Goal: Information Seeking & Learning: Check status

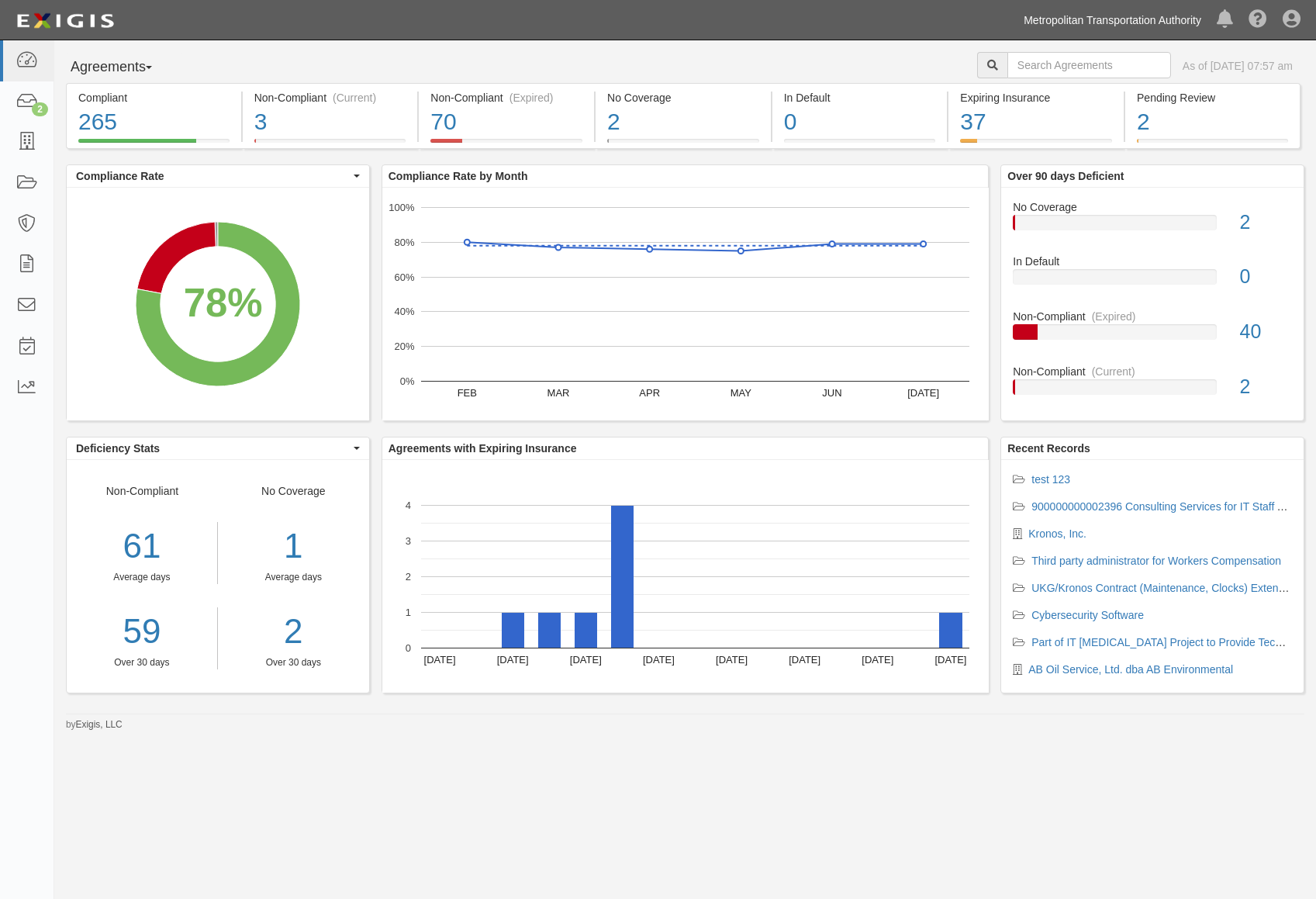
click at [1102, 18] on link "Metropolitan Transportation Authority" at bounding box center [1113, 19] width 193 height 31
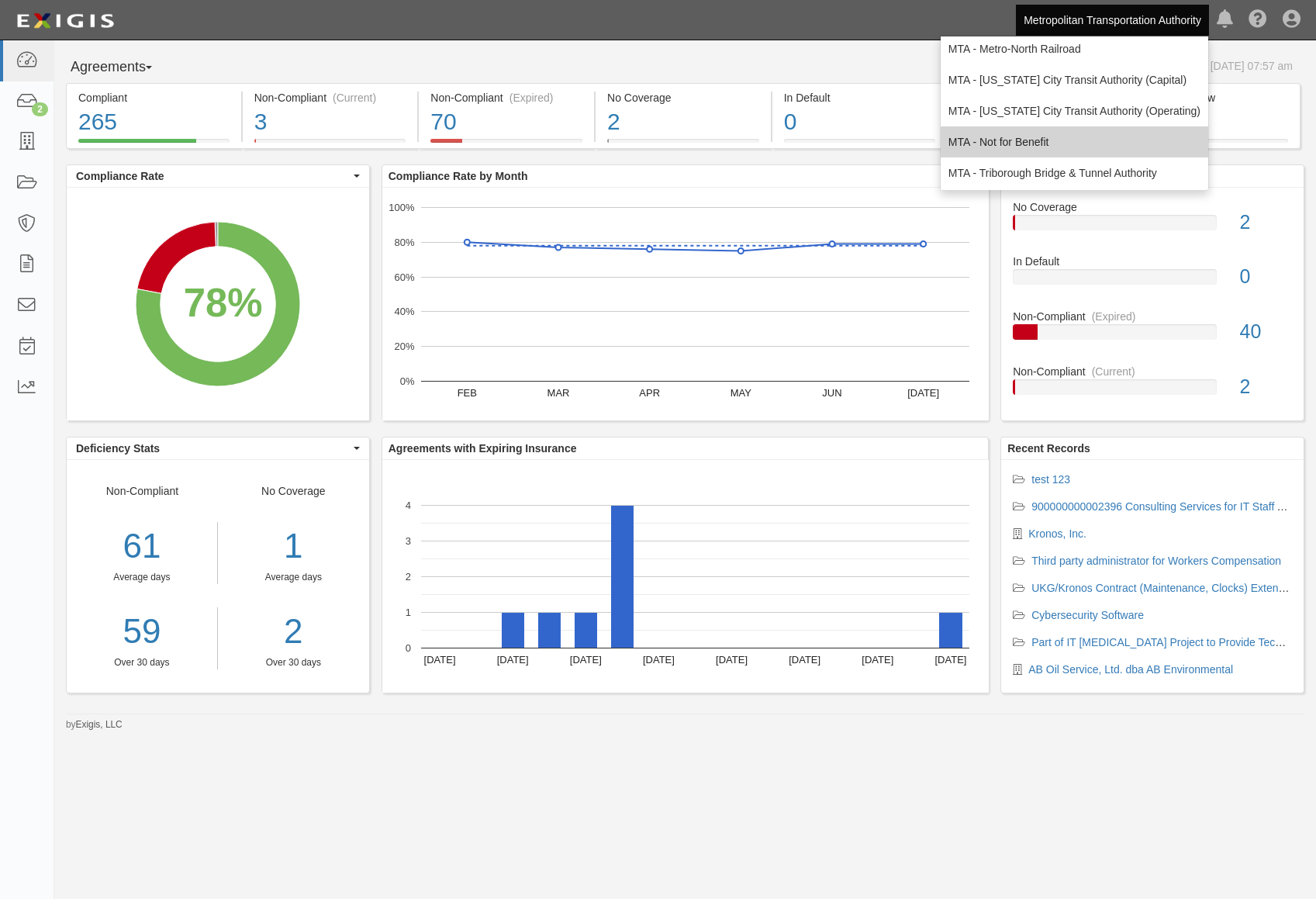
scroll to position [102, 0]
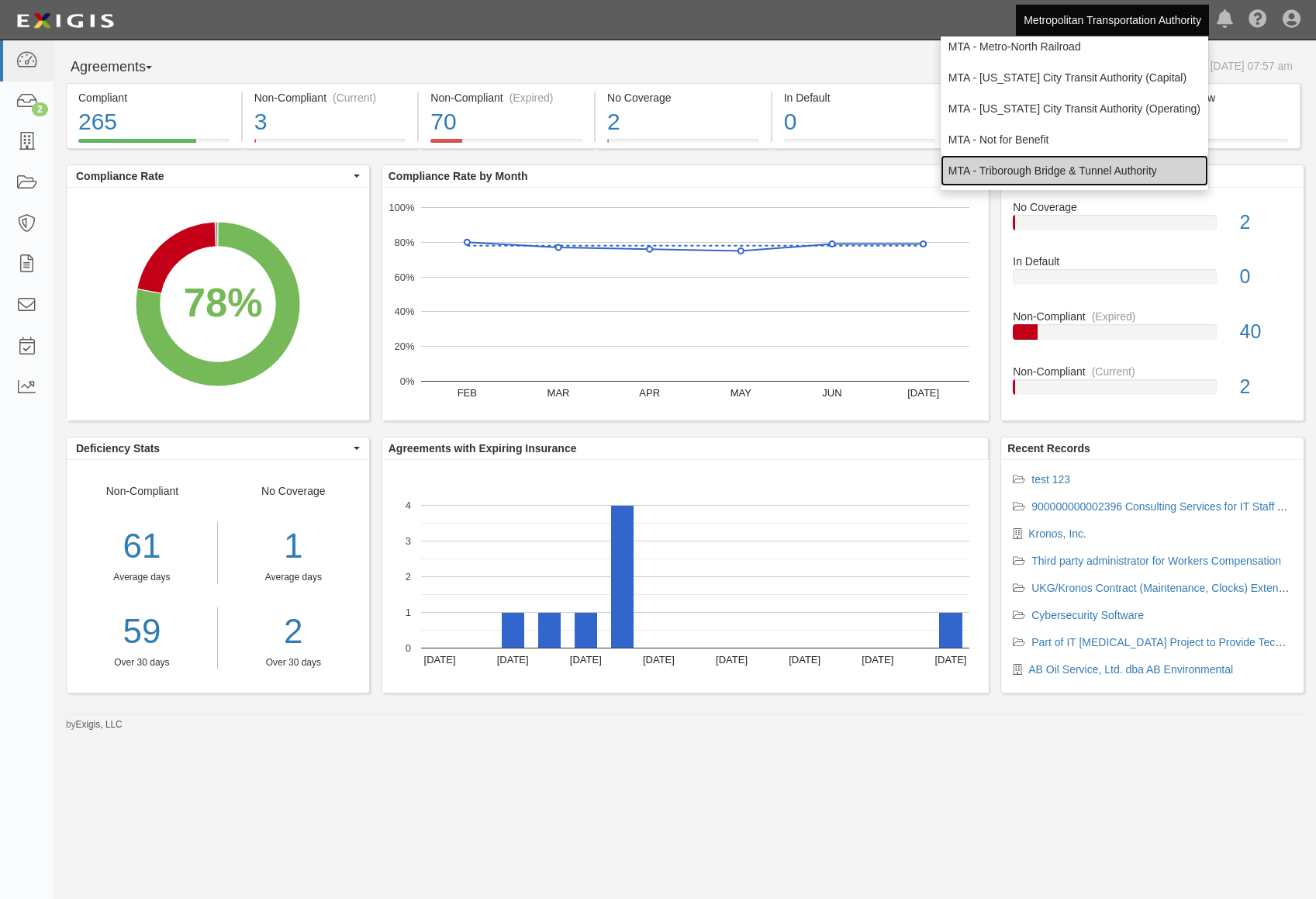
click at [1051, 164] on link "MTA - Triborough Bridge & Tunnel Authority" at bounding box center [1074, 170] width 268 height 31
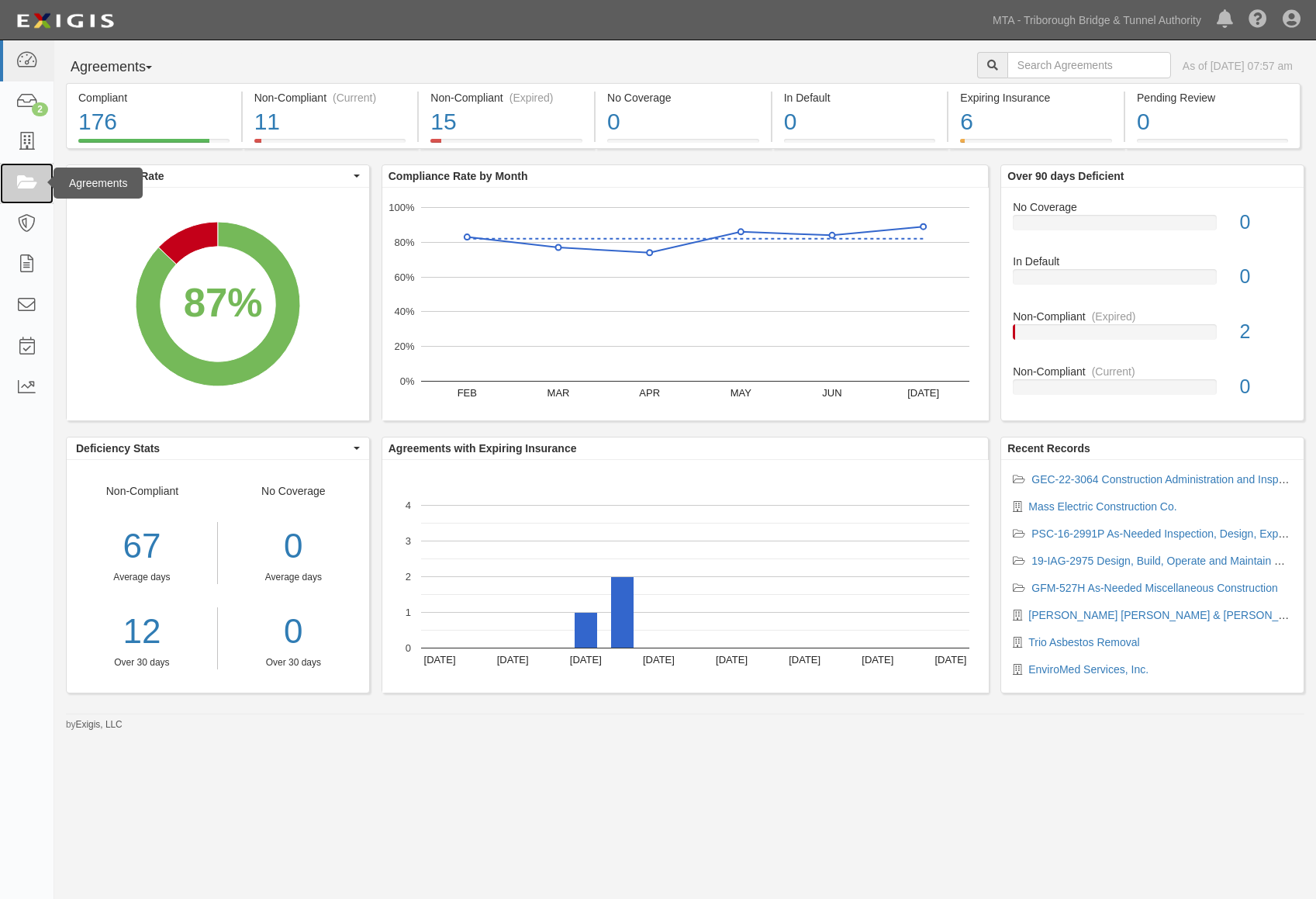
click at [28, 177] on icon at bounding box center [26, 184] width 22 height 18
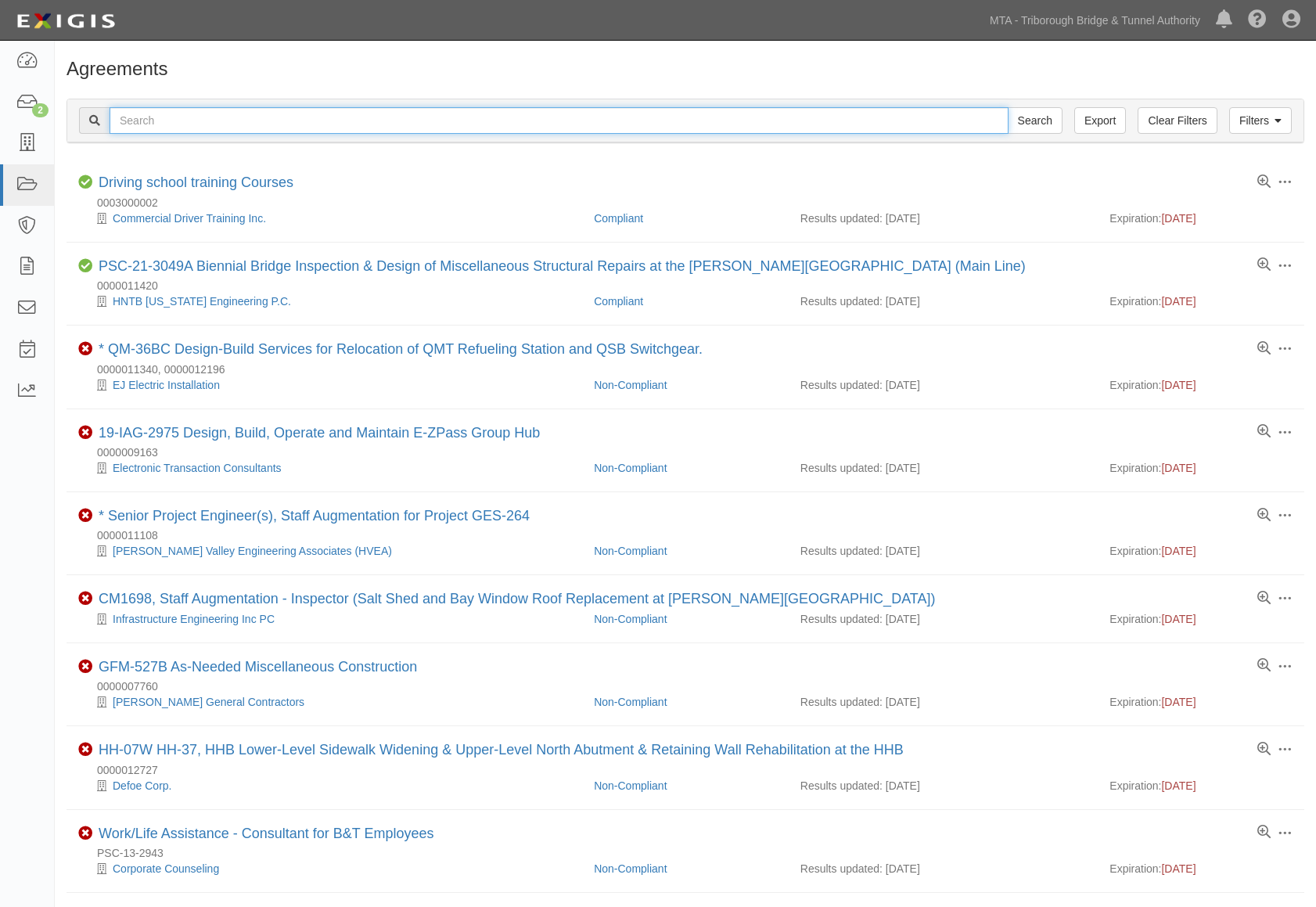
click at [135, 112] on input "text" at bounding box center [559, 120] width 899 height 27
paste input "NY0307100"
type input "NY0307100"
click at [1008, 107] on input "Search" at bounding box center [1034, 120] width 54 height 27
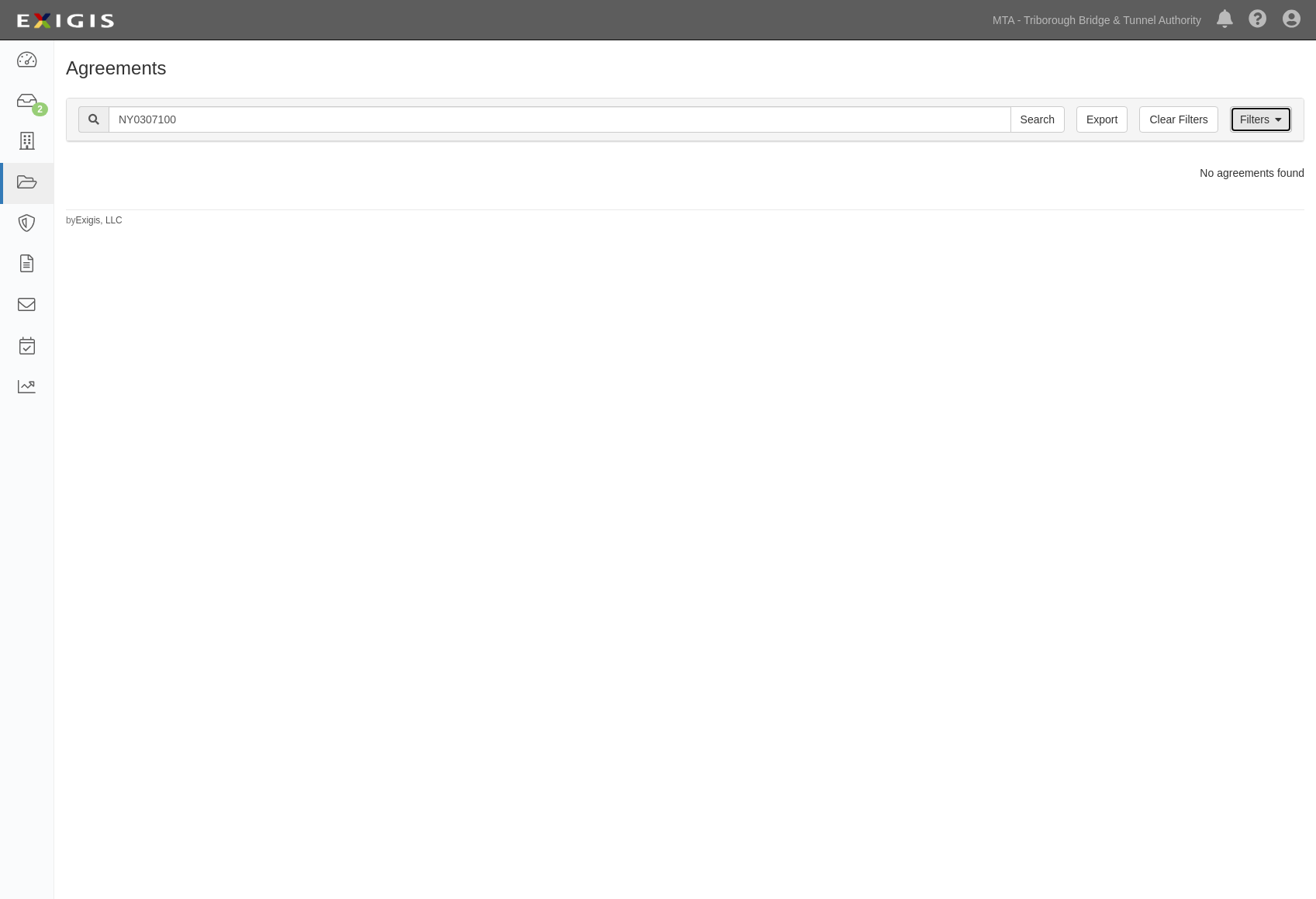
click at [1246, 126] on link "Filters" at bounding box center [1261, 119] width 62 height 26
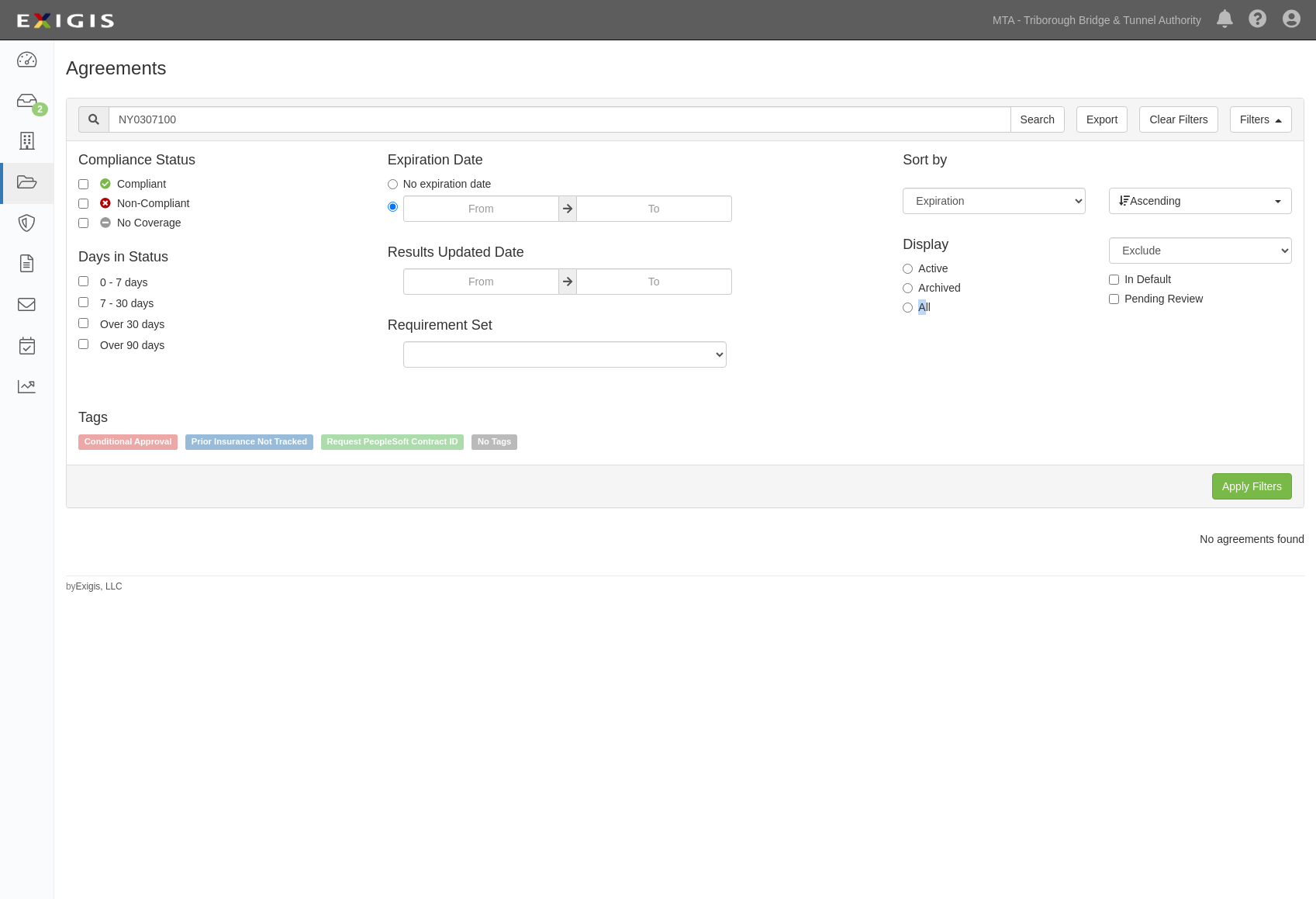
click at [921, 305] on label "All" at bounding box center [917, 307] width 28 height 16
click at [906, 309] on input "All" at bounding box center [907, 307] width 10 height 10
radio input "true"
click at [1260, 489] on input "Apply Filters" at bounding box center [1252, 487] width 79 height 26
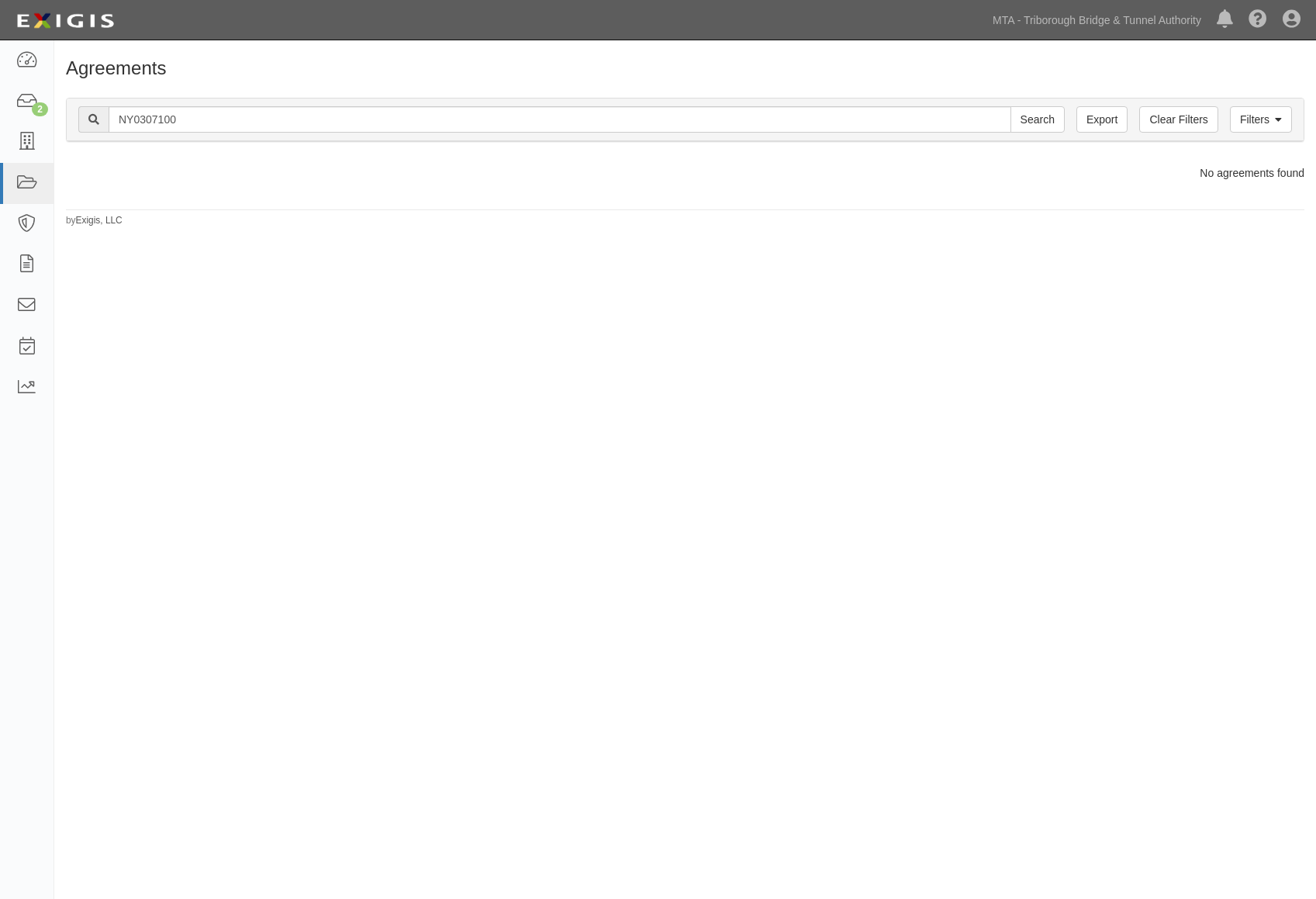
click at [625, 63] on h1 "Agreements" at bounding box center [685, 68] width 1239 height 20
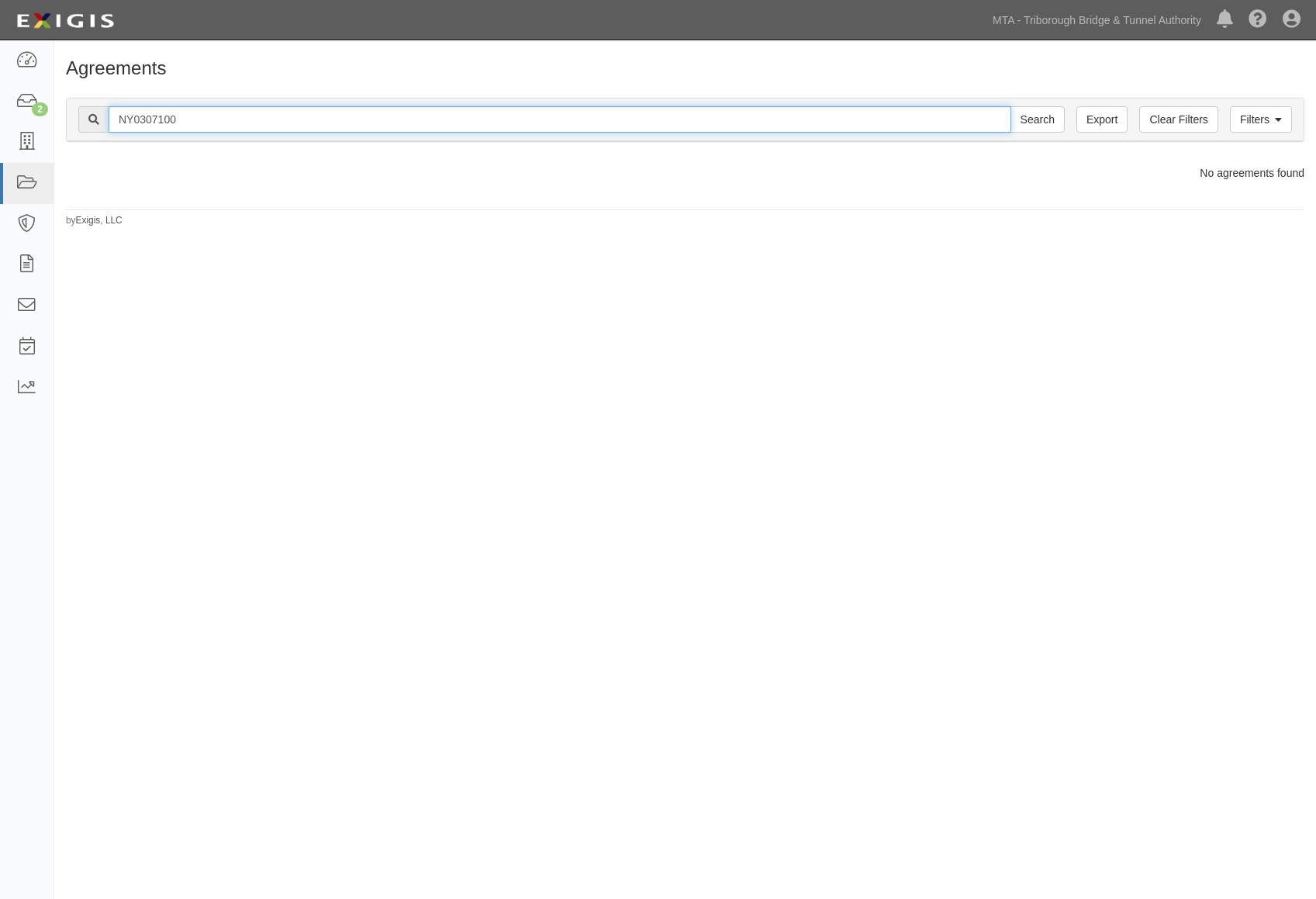
drag, startPoint x: 37, startPoint y: 111, endPoint x: -43, endPoint y: 102, distance: 80.5
click at [0, 102] on html "Toggle navigation Dashboard 2 Inbox Parties Agreements Coverages Documents Mess…" at bounding box center [658, 427] width 1316 height 856
paste input "ational Insurance Crime Bureau"
type input "National Insurance Crime Bureau"
click at [1010, 106] on input "Search" at bounding box center [1037, 119] width 54 height 26
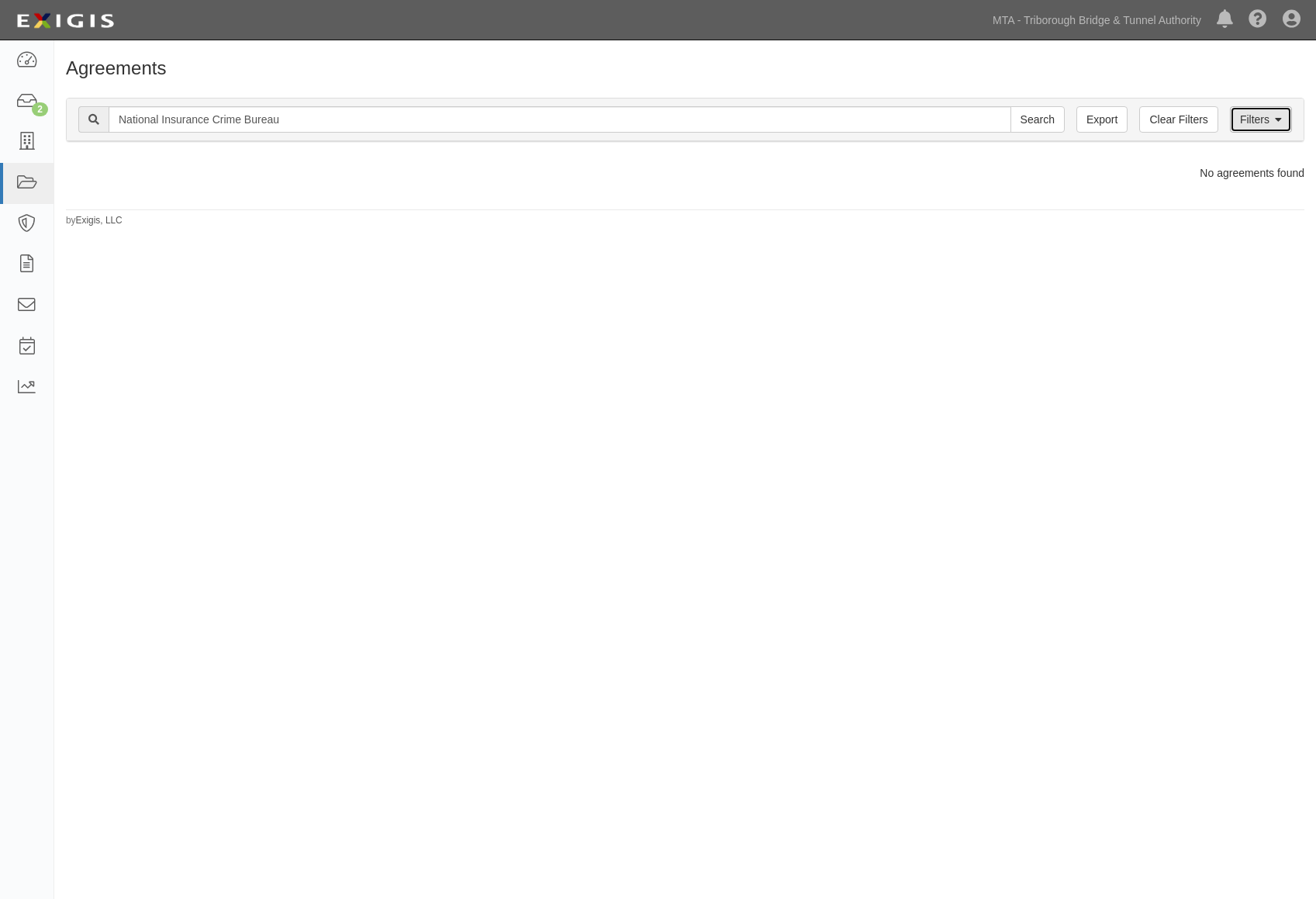
drag, startPoint x: 1255, startPoint y: 125, endPoint x: 1208, endPoint y: 140, distance: 49.3
click at [1255, 125] on link "Filters" at bounding box center [1261, 119] width 62 height 26
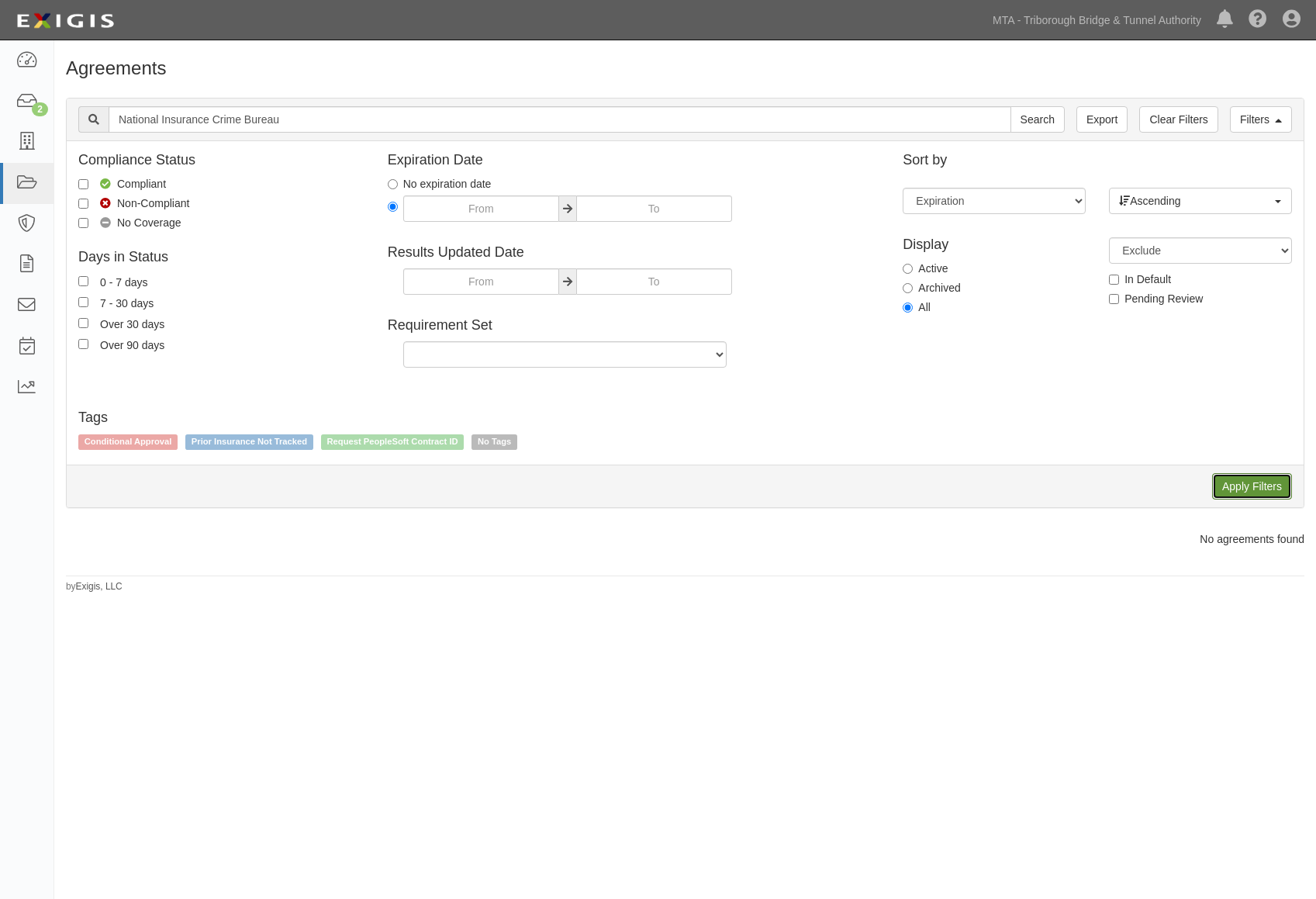
click at [1240, 487] on input "Apply Filters" at bounding box center [1252, 487] width 79 height 26
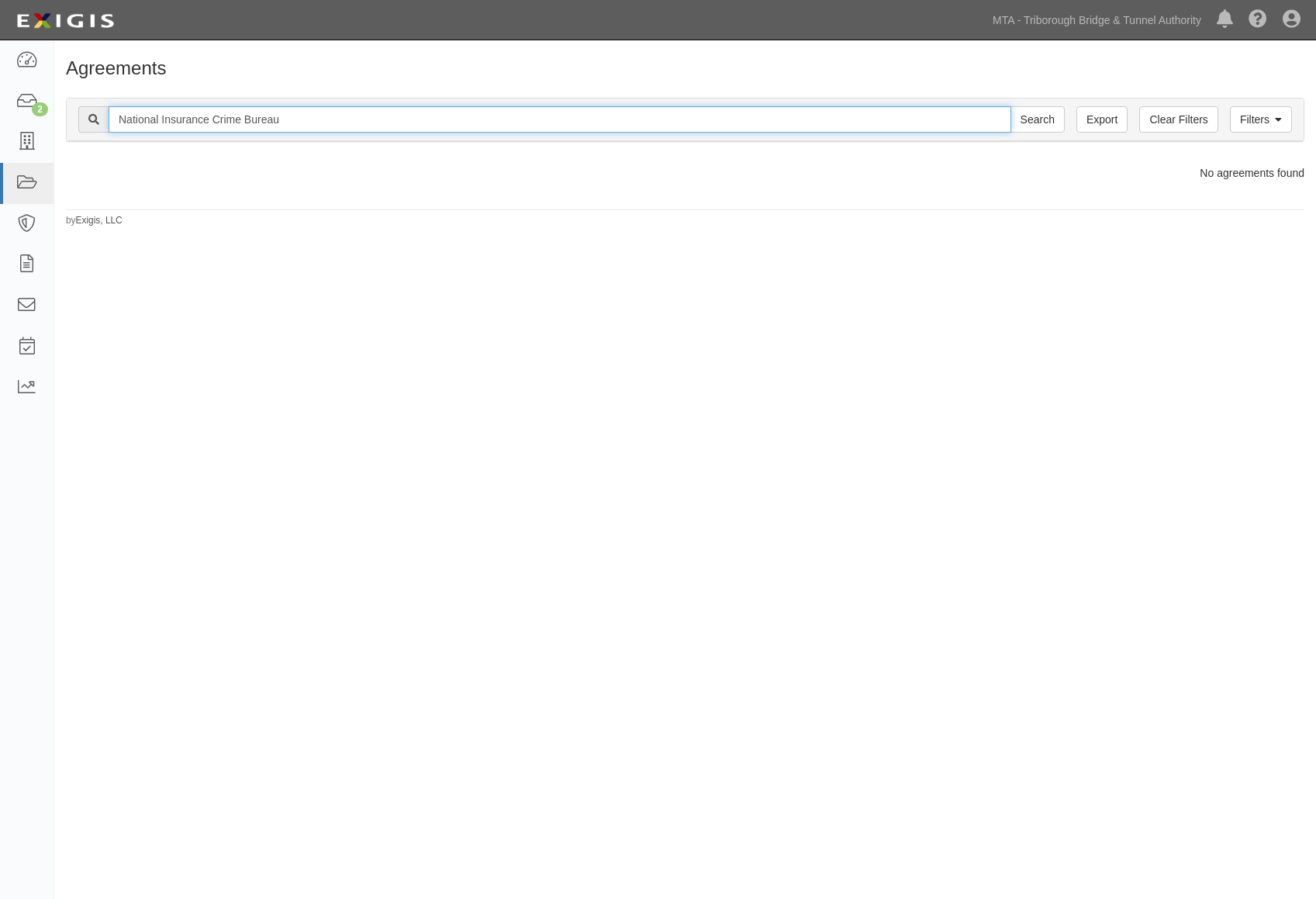
drag, startPoint x: 120, startPoint y: 109, endPoint x: -42, endPoint y: 93, distance: 162.8
click at [0, 93] on html "Toggle navigation Dashboard 2 Inbox Parties Agreements Coverages Documents Mess…" at bounding box center [658, 427] width 1316 height 856
type input "iso claims"
click at [1010, 106] on input "Search" at bounding box center [1037, 119] width 54 height 26
drag, startPoint x: 69, startPoint y: 124, endPoint x: 15, endPoint y: 117, distance: 54.5
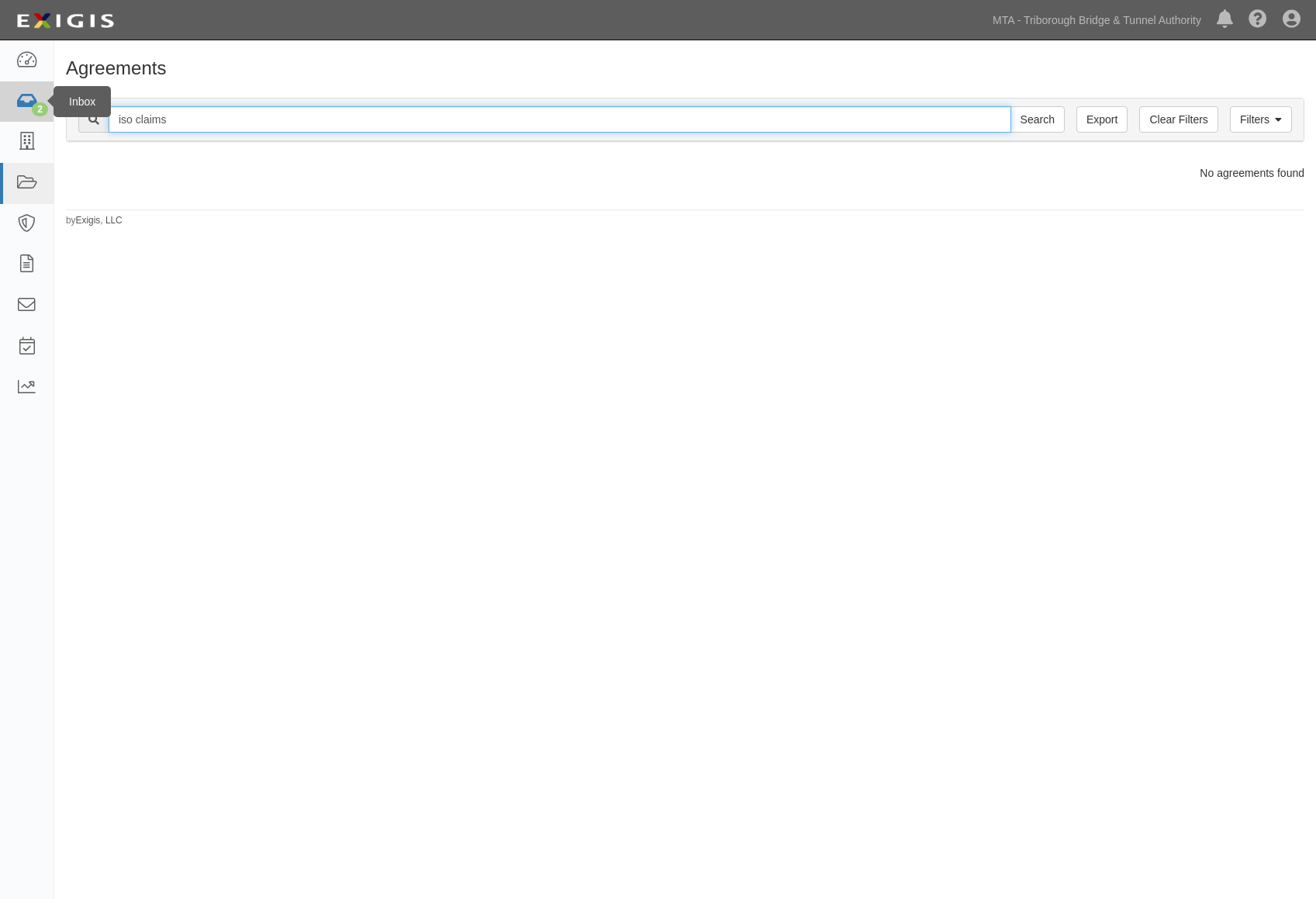
click at [15, 117] on body "Toggle navigation Dashboard 2 Inbox Parties Agreements Coverages Documents Mess…" at bounding box center [658, 427] width 1316 height 856
type input "verisk"
click at [1010, 106] on input "Search" at bounding box center [1037, 119] width 54 height 26
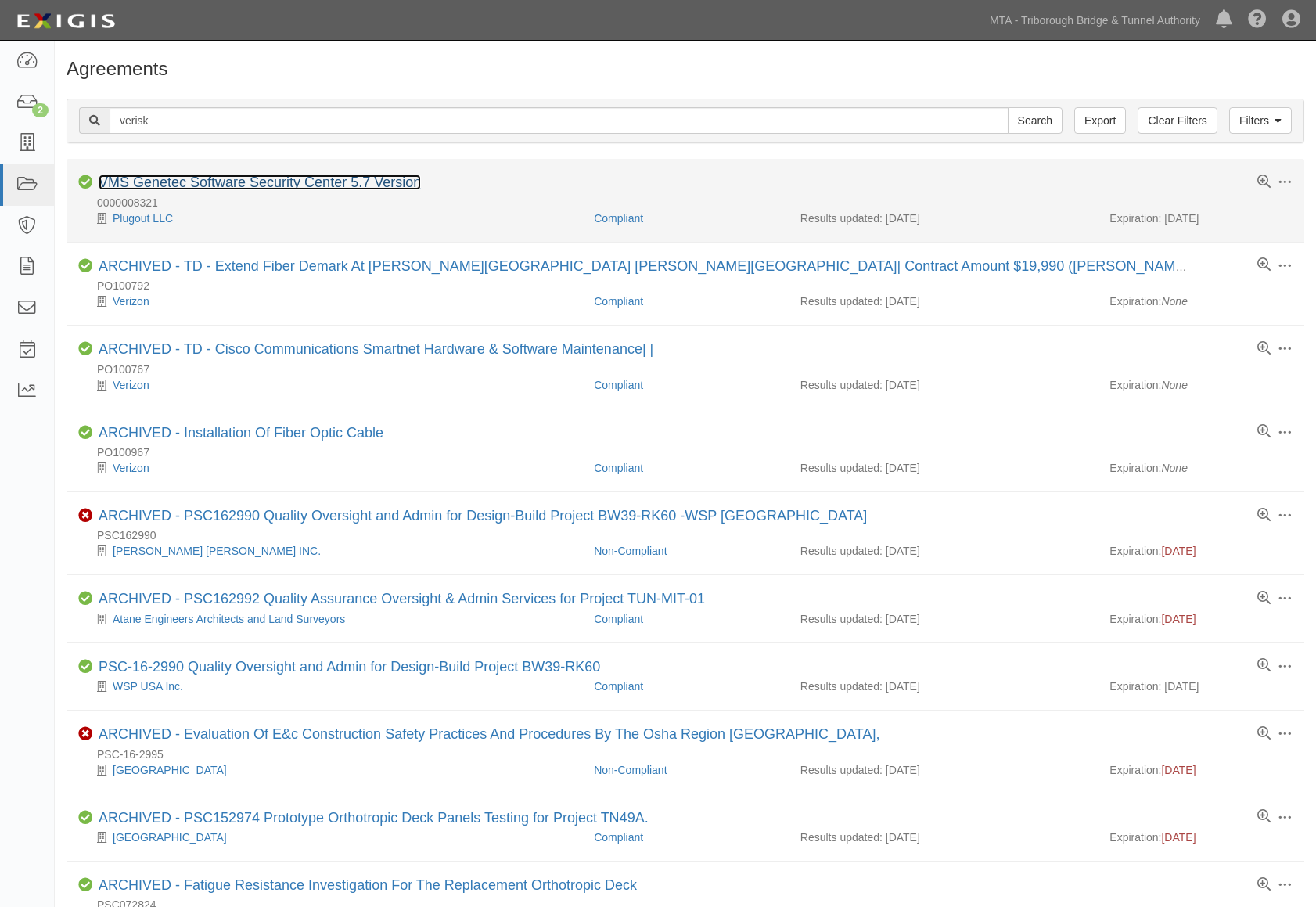
click at [211, 183] on link "VMS Genetec Software Security Center 5.7 Version" at bounding box center [260, 183] width 323 height 16
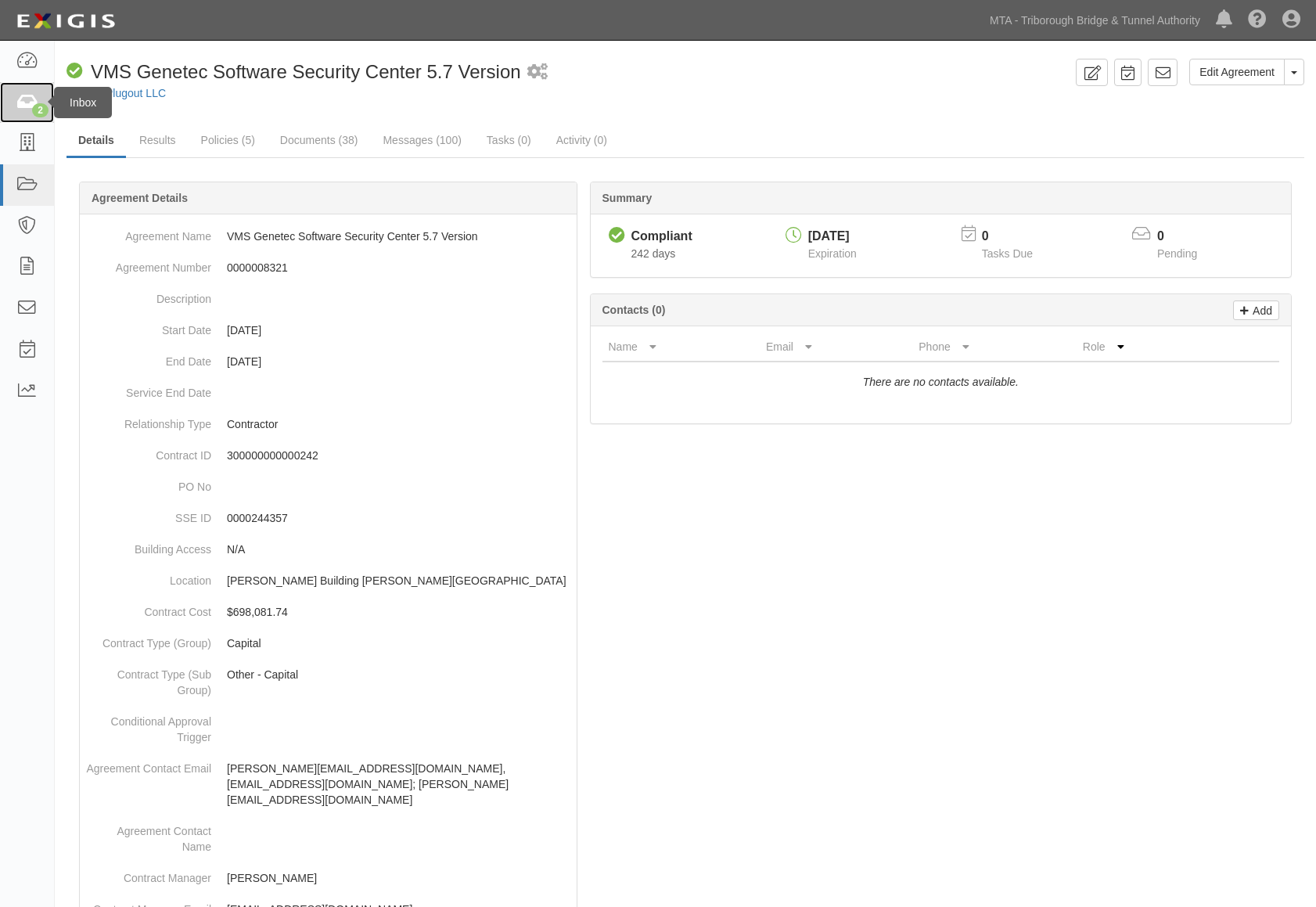
click at [34, 100] on icon at bounding box center [27, 102] width 22 height 18
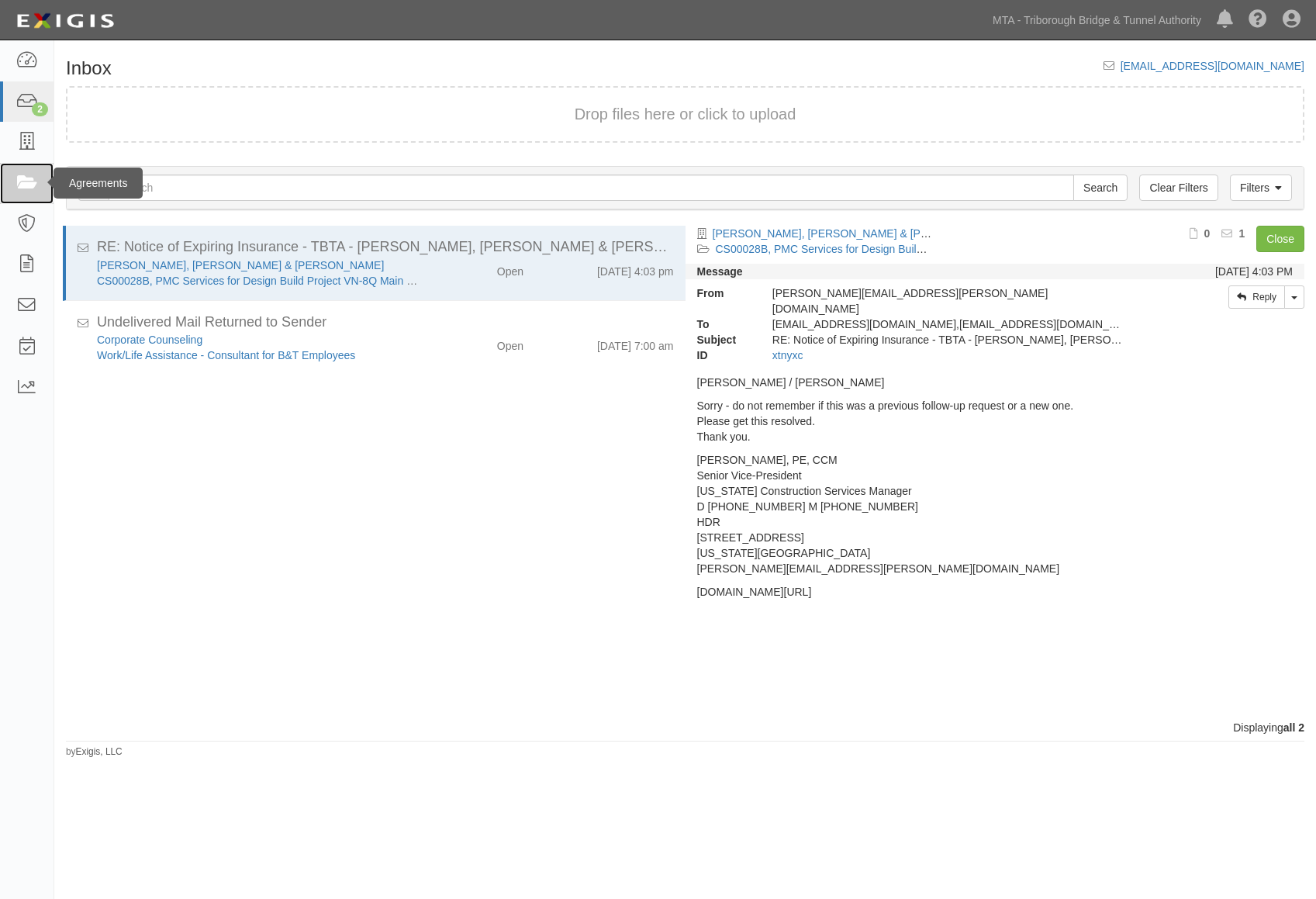
click at [16, 194] on link at bounding box center [26, 183] width 54 height 42
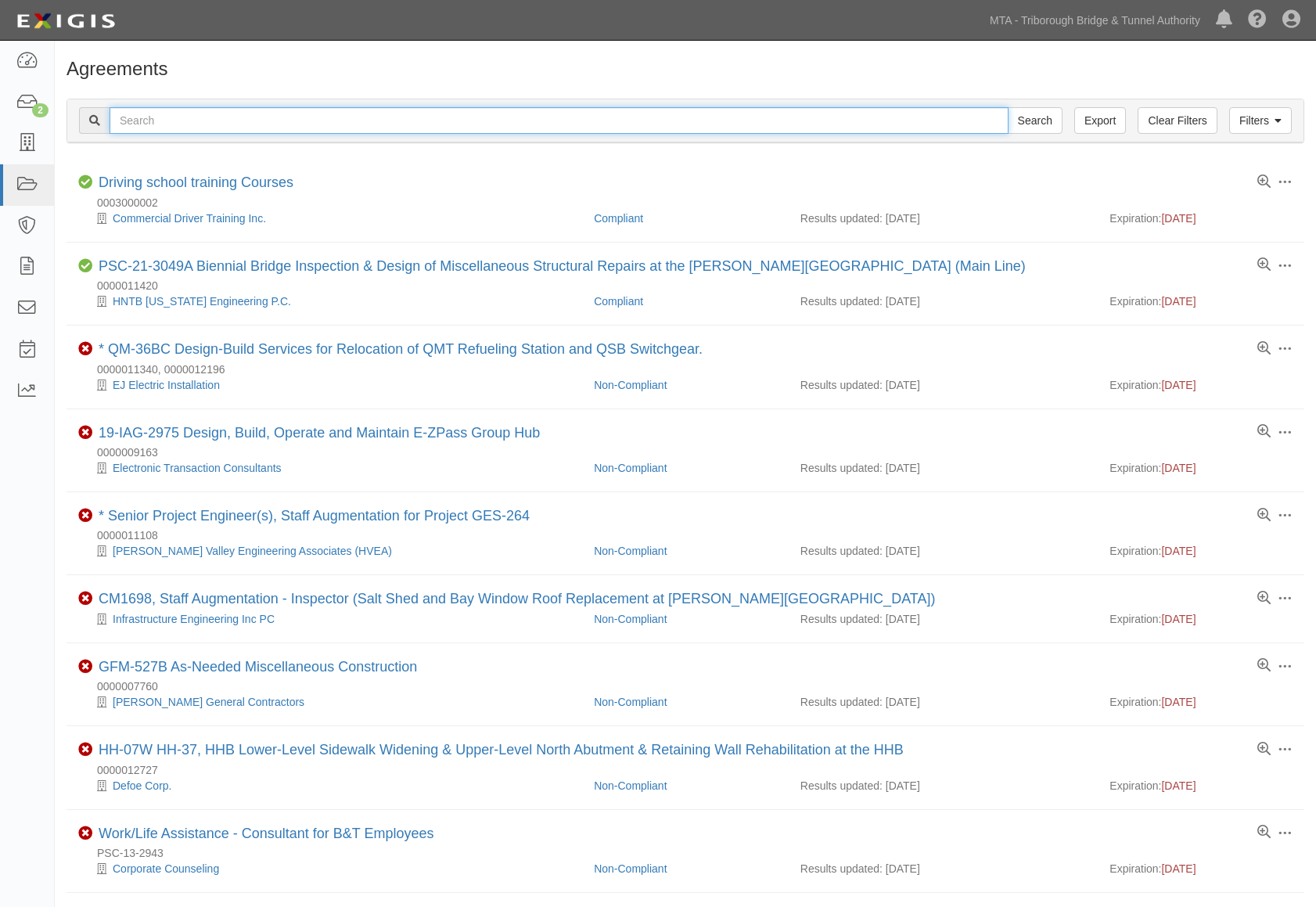
drag, startPoint x: 581, startPoint y: 126, endPoint x: 652, endPoint y: 118, distance: 71.4
click at [585, 125] on input "text" at bounding box center [559, 120] width 899 height 27
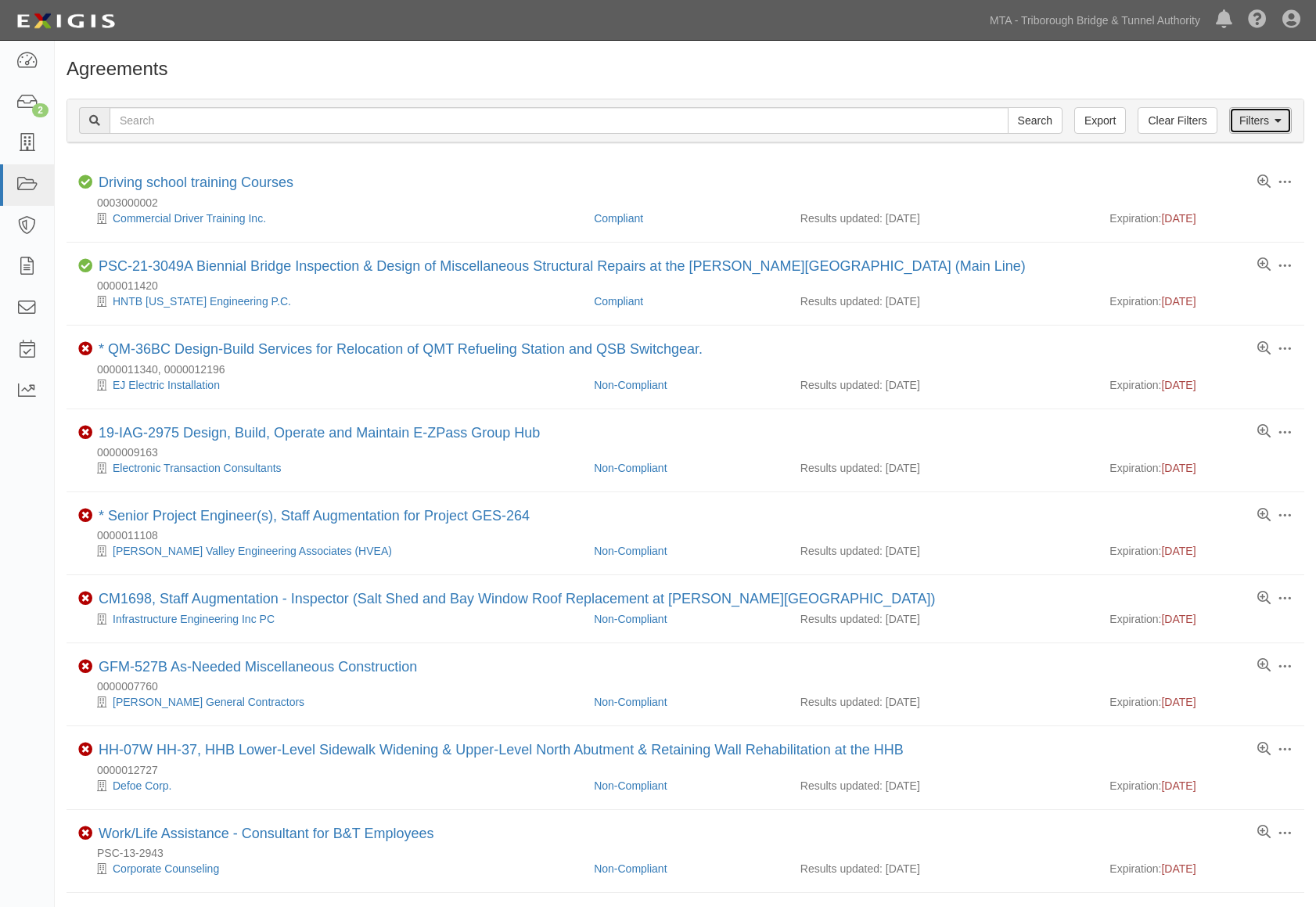
click at [1262, 120] on link "Filters" at bounding box center [1261, 120] width 62 height 27
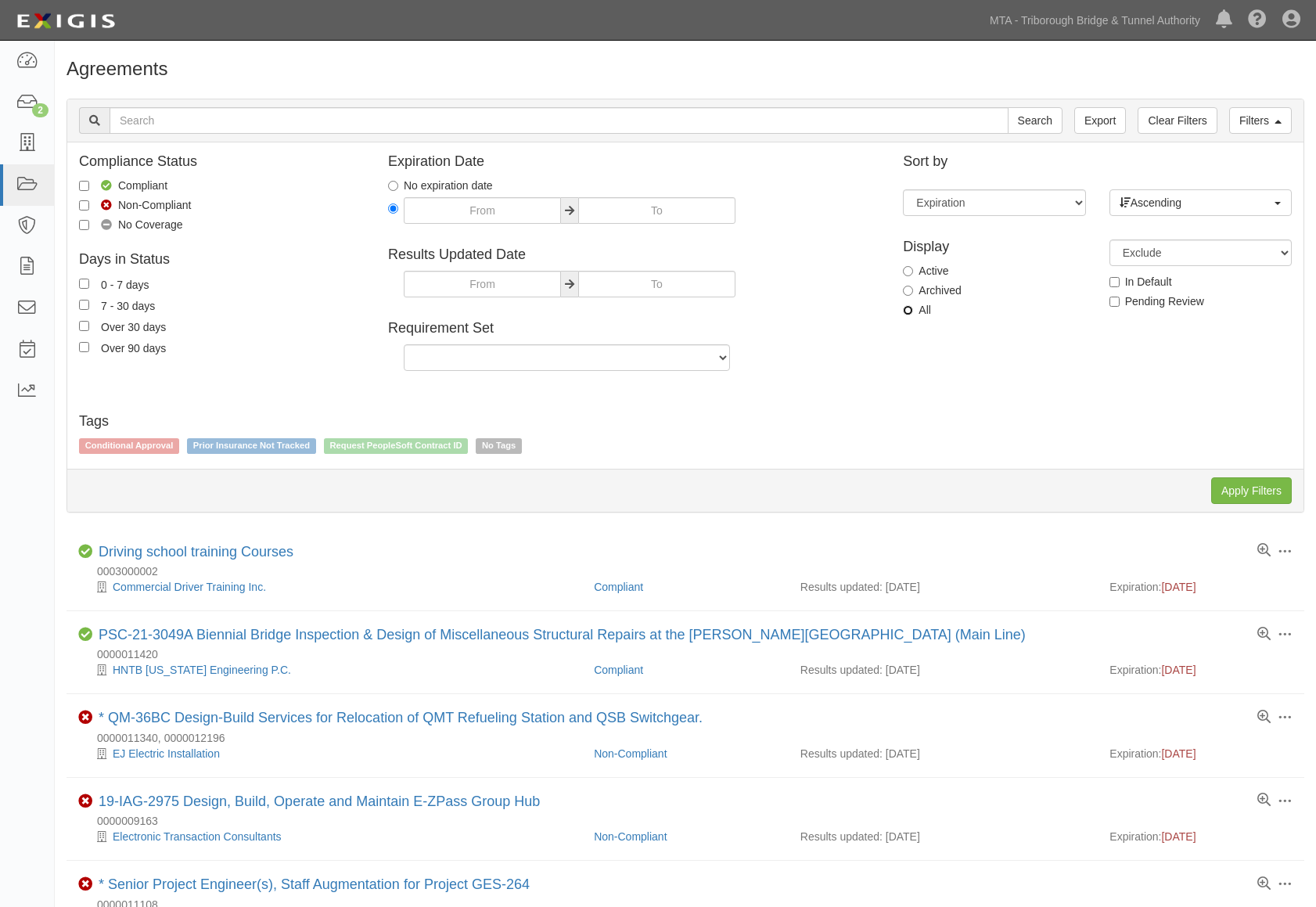
click at [910, 309] on input "All" at bounding box center [908, 310] width 10 height 10
radio input "true"
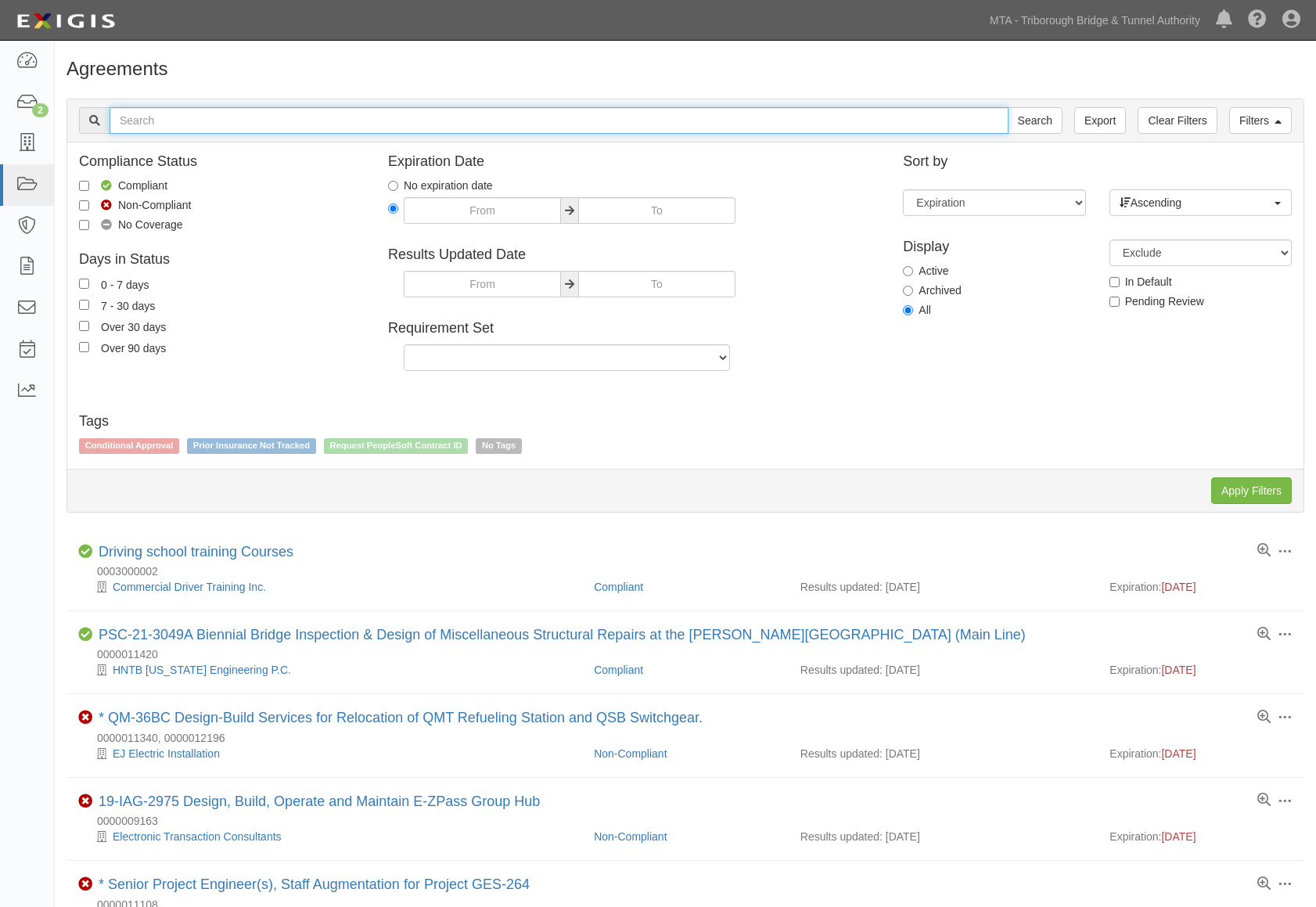
click at [207, 112] on input "text" at bounding box center [559, 120] width 899 height 27
paste input "Verisk Analytics"
type input "Verisk Analytics"
click at [1008, 107] on input "Search" at bounding box center [1034, 120] width 54 height 27
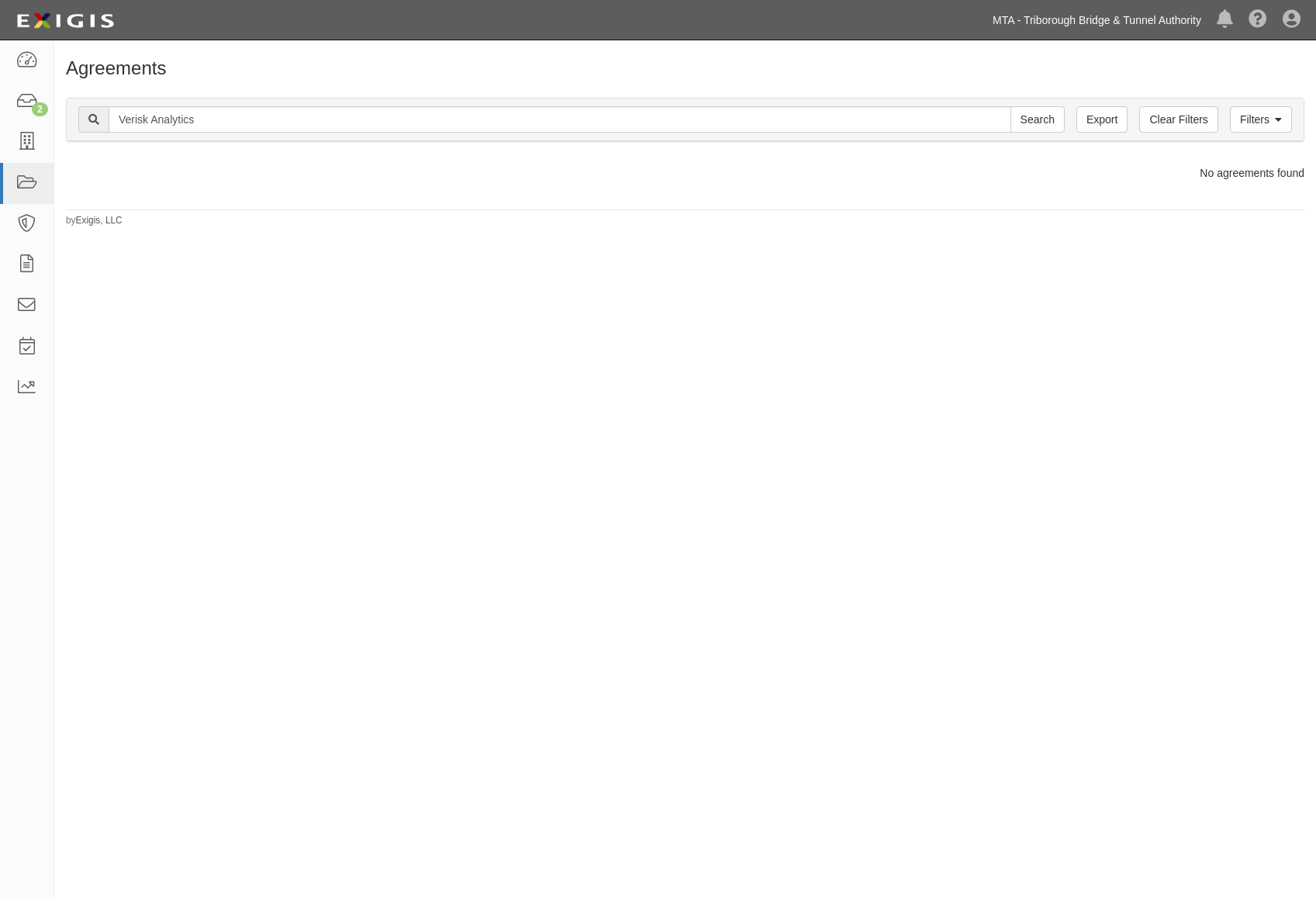
click at [1115, 24] on link "MTA - Triborough Bridge & Tunnel Authority" at bounding box center [1097, 19] width 224 height 31
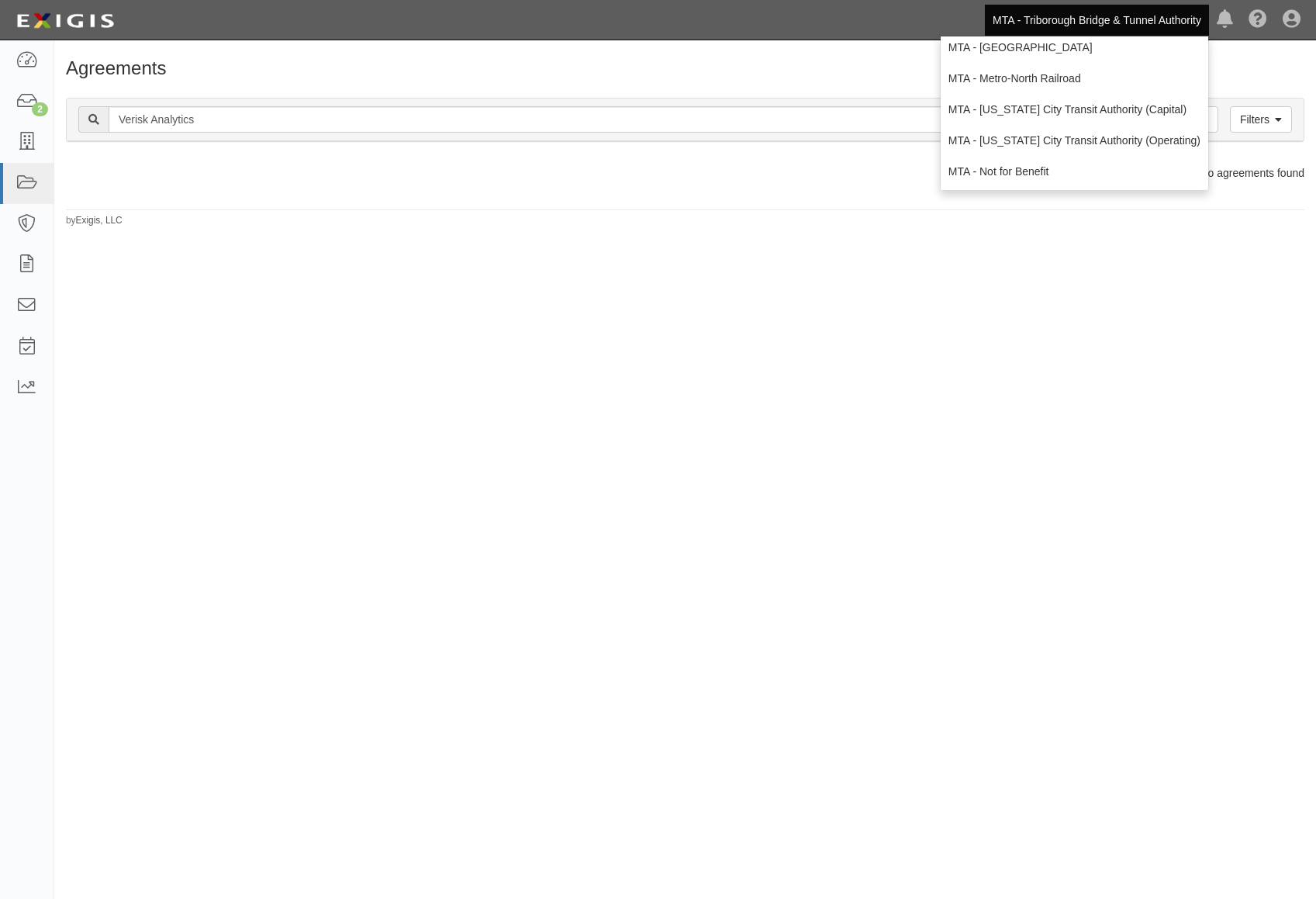
scroll to position [102, 0]
click at [1050, 162] on link "MTA - Not for Benefit" at bounding box center [1074, 170] width 268 height 31
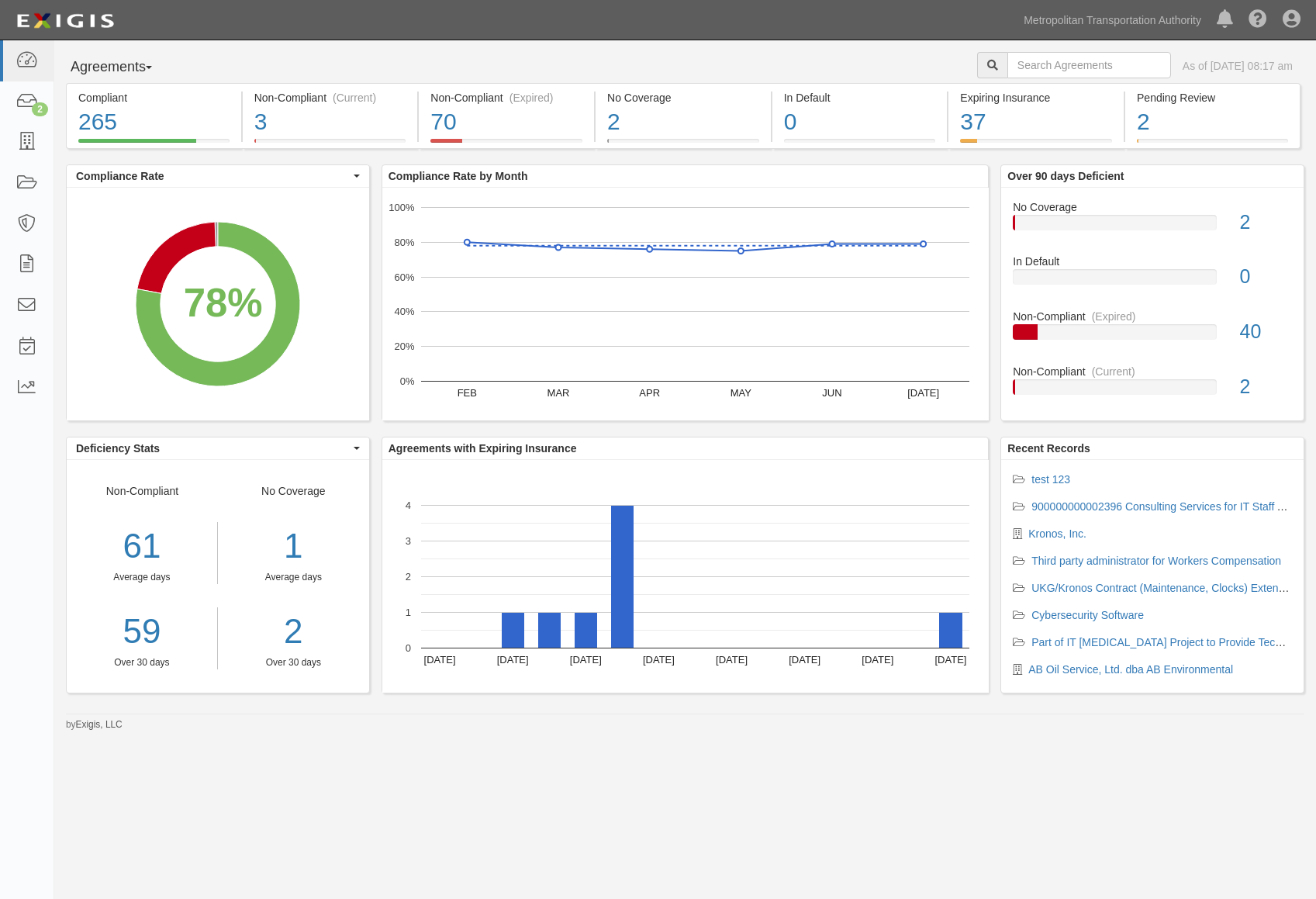
click at [1128, 22] on link "Metropolitan Transportation Authority" at bounding box center [1113, 19] width 193 height 31
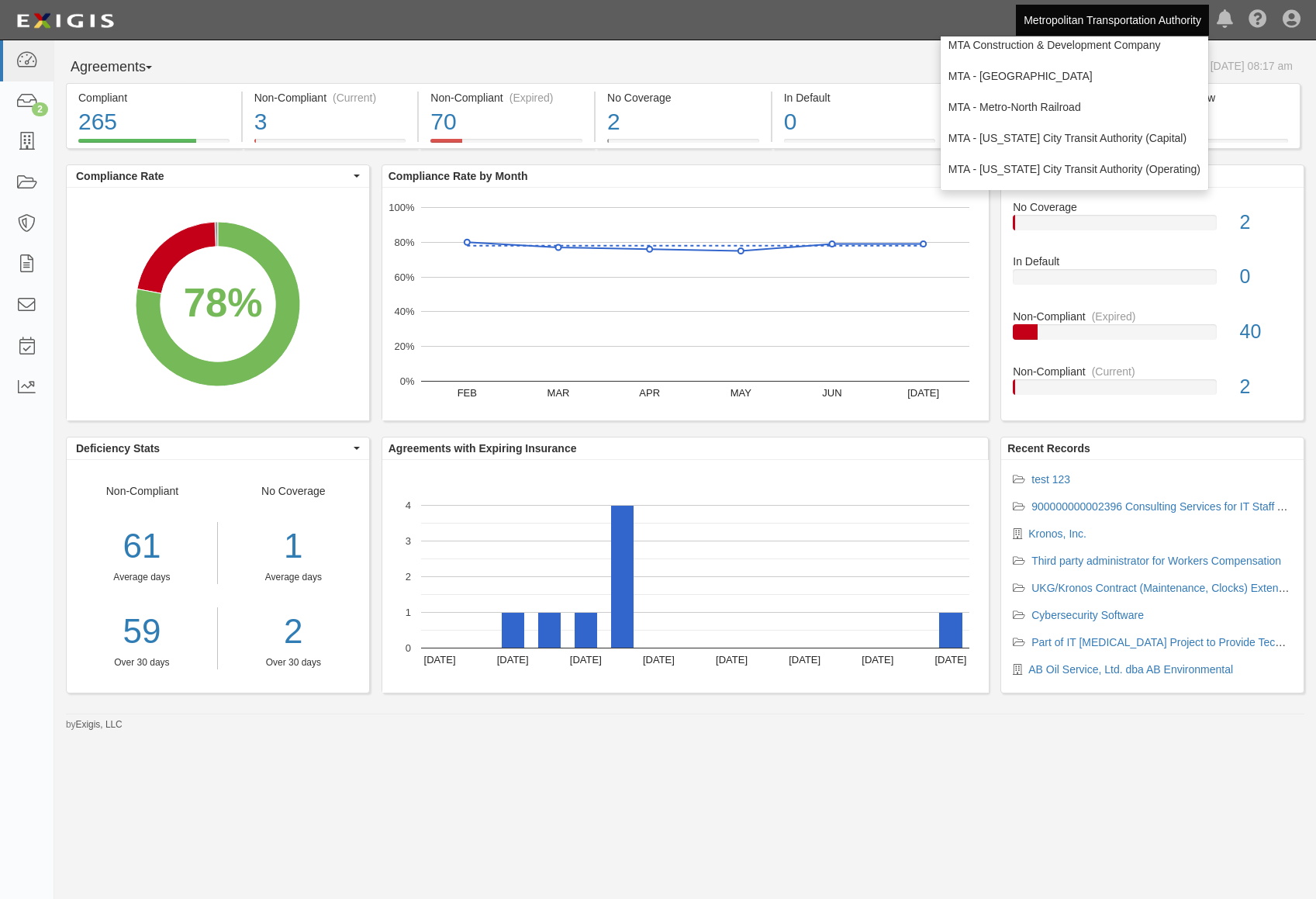
scroll to position [102, 0]
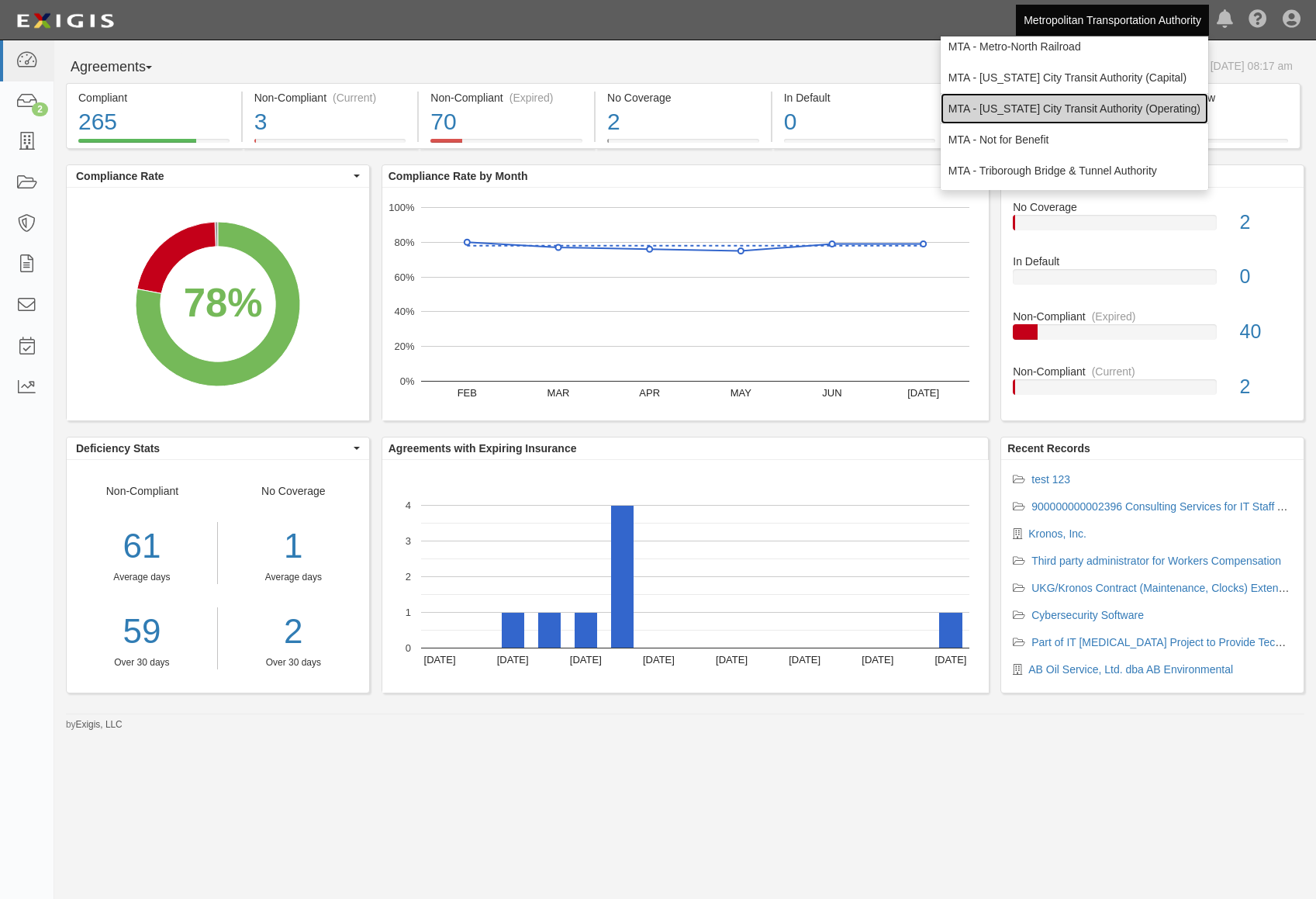
click at [1137, 103] on link "MTA - [US_STATE] City Transit Authority (Operating)" at bounding box center [1074, 108] width 268 height 31
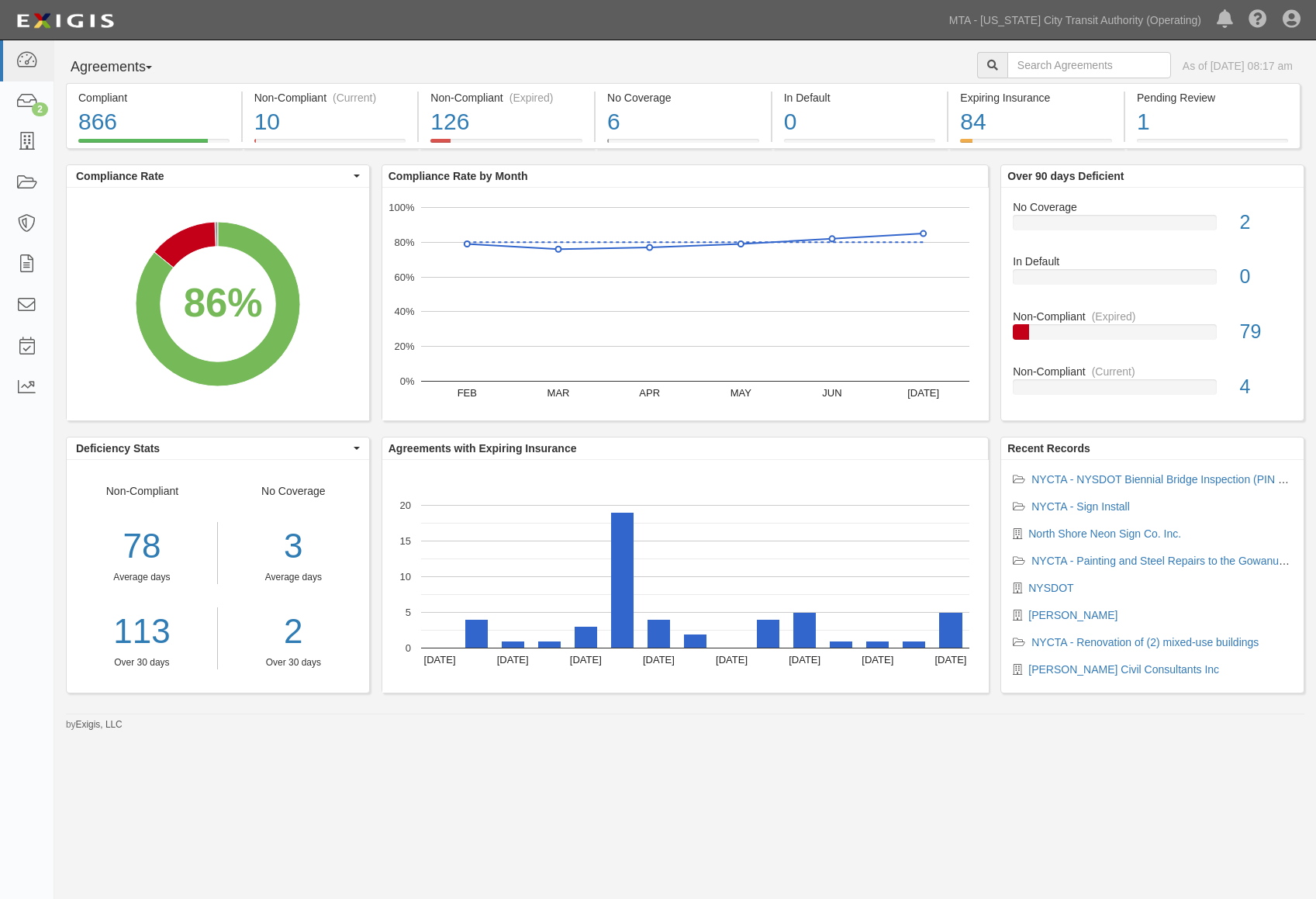
click at [497, 67] on div "Agreements Parties Agreements Coverages As of Aug 26, 2025 08:17 am" at bounding box center [684, 67] width 1262 height 31
click at [35, 178] on icon at bounding box center [26, 184] width 22 height 18
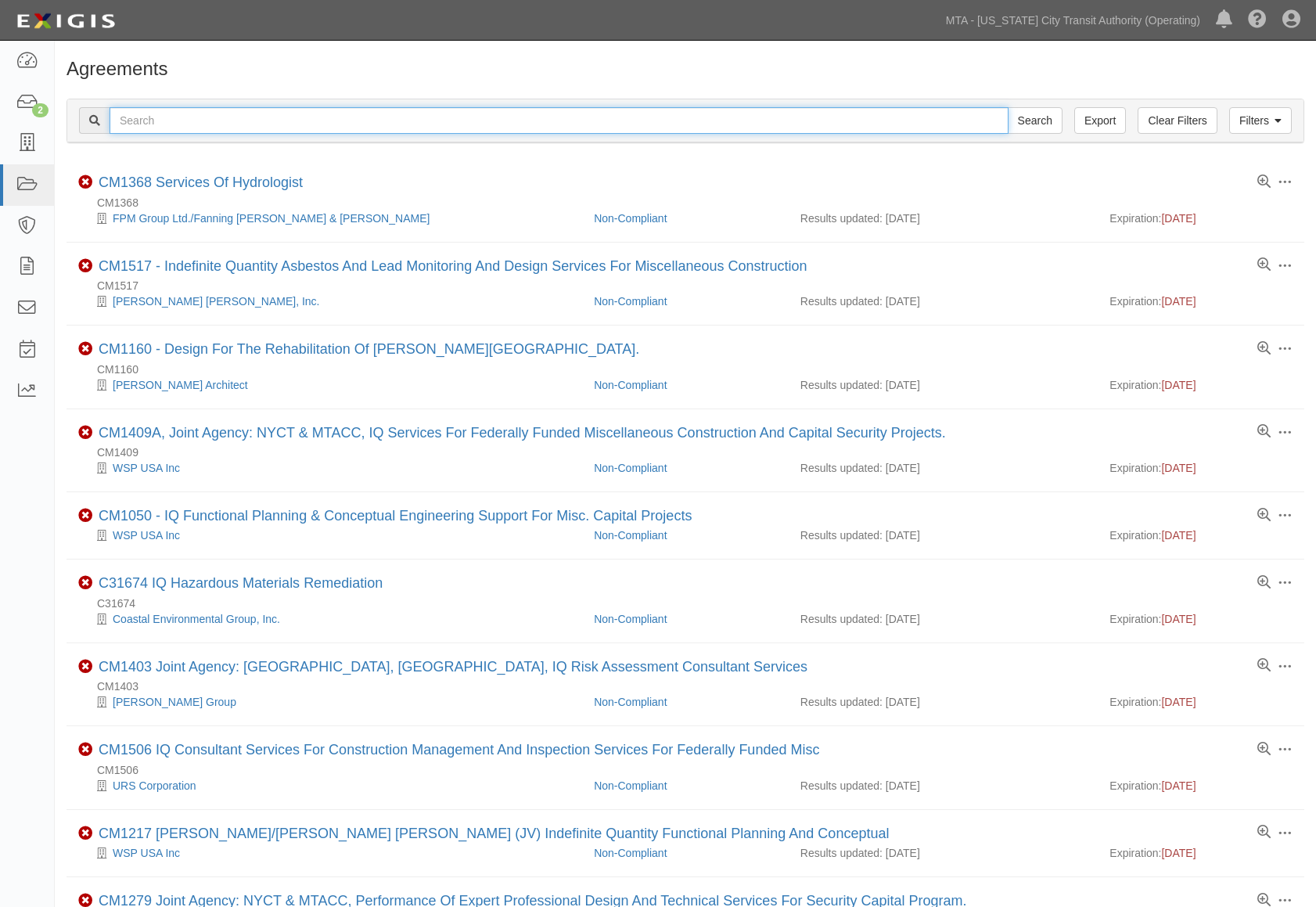
click at [622, 128] on input "text" at bounding box center [559, 120] width 899 height 27
paste input "71894-INS1582"
type input "71894-INS1582"
click at [1008, 107] on input "Search" at bounding box center [1034, 120] width 54 height 27
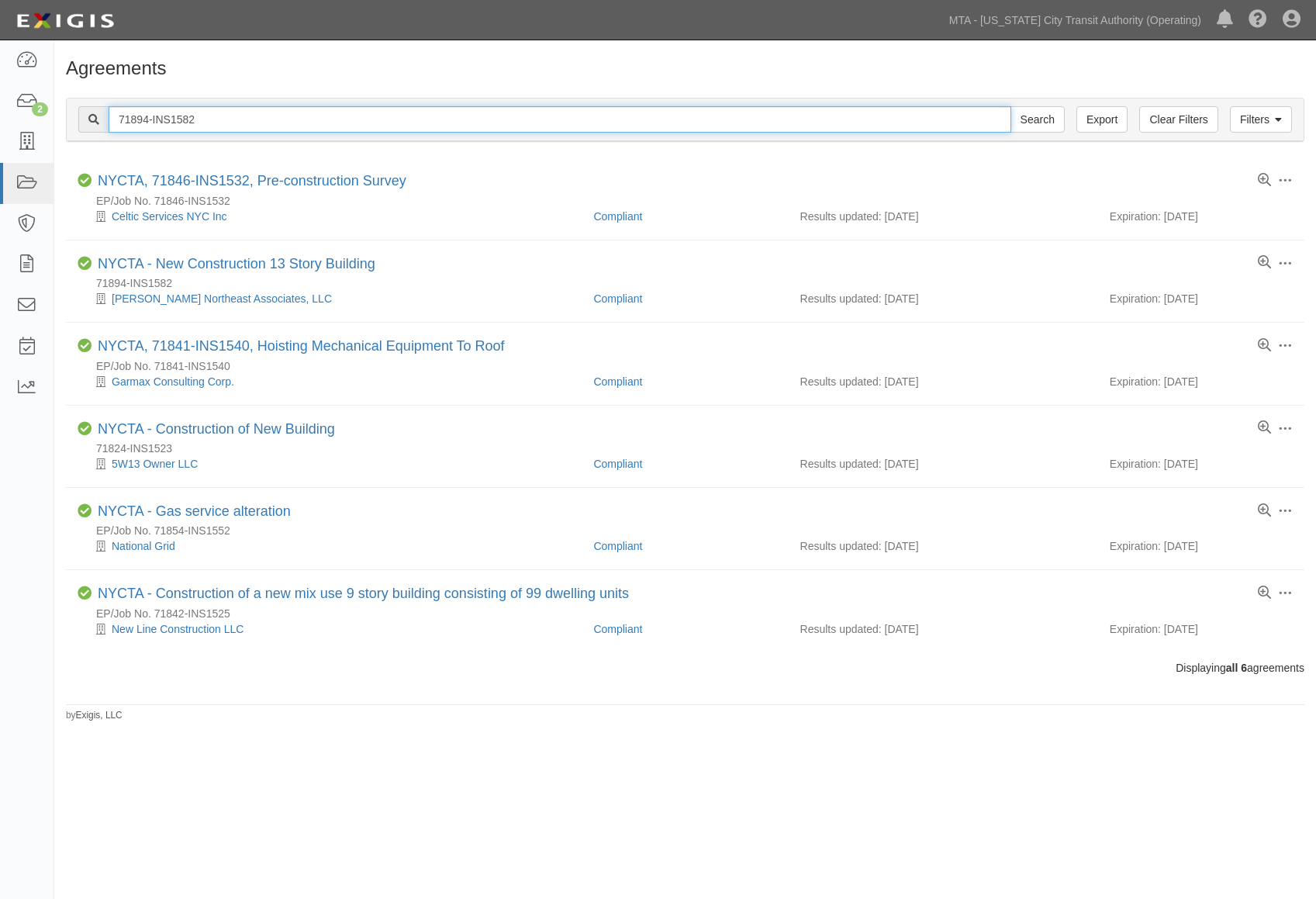
drag, startPoint x: 170, startPoint y: 119, endPoint x: -73, endPoint y: 112, distance: 243.1
click at [0, 112] on html "Toggle navigation Dashboard 2 Inbox Parties Agreements Coverages Documents Mess…" at bounding box center [658, 427] width 1316 height 856
paste input "n9wxpm"
type input "n9wxpm"
click at [1010, 106] on input "Search" at bounding box center [1037, 119] width 54 height 26
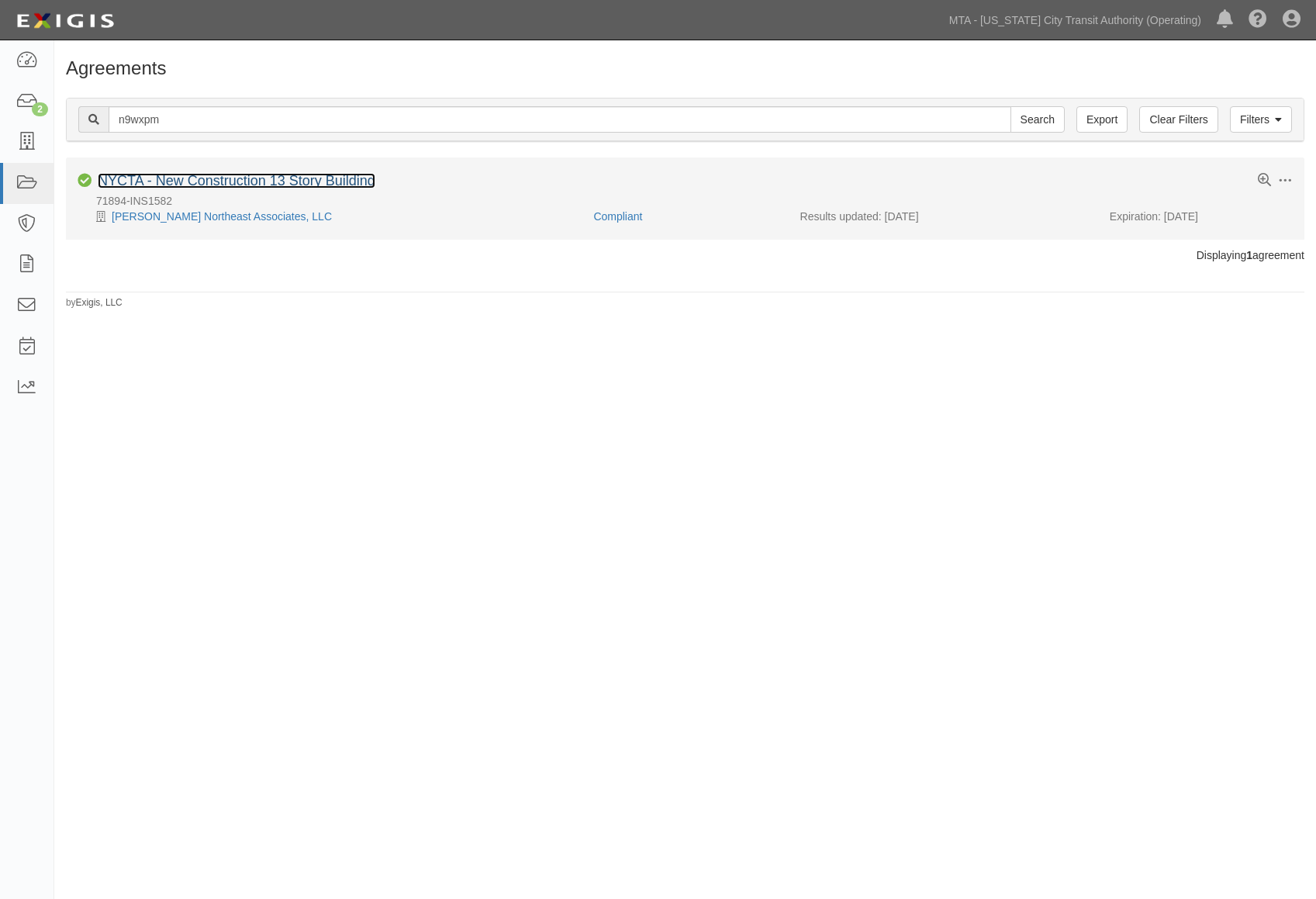
click at [265, 174] on link "NYCTA - New Construction 13 Story Building" at bounding box center [237, 181] width 277 height 16
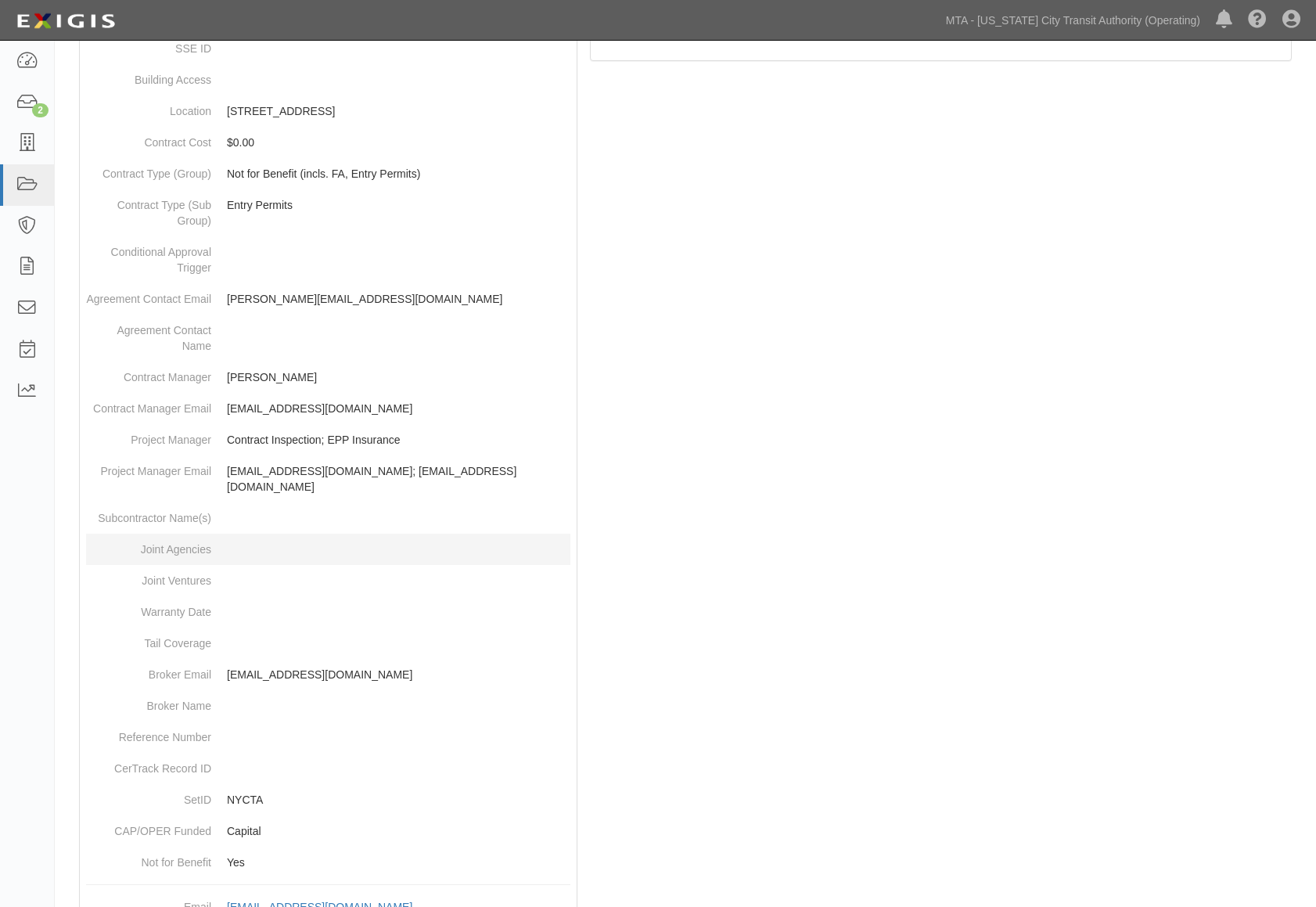
scroll to position [609, 0]
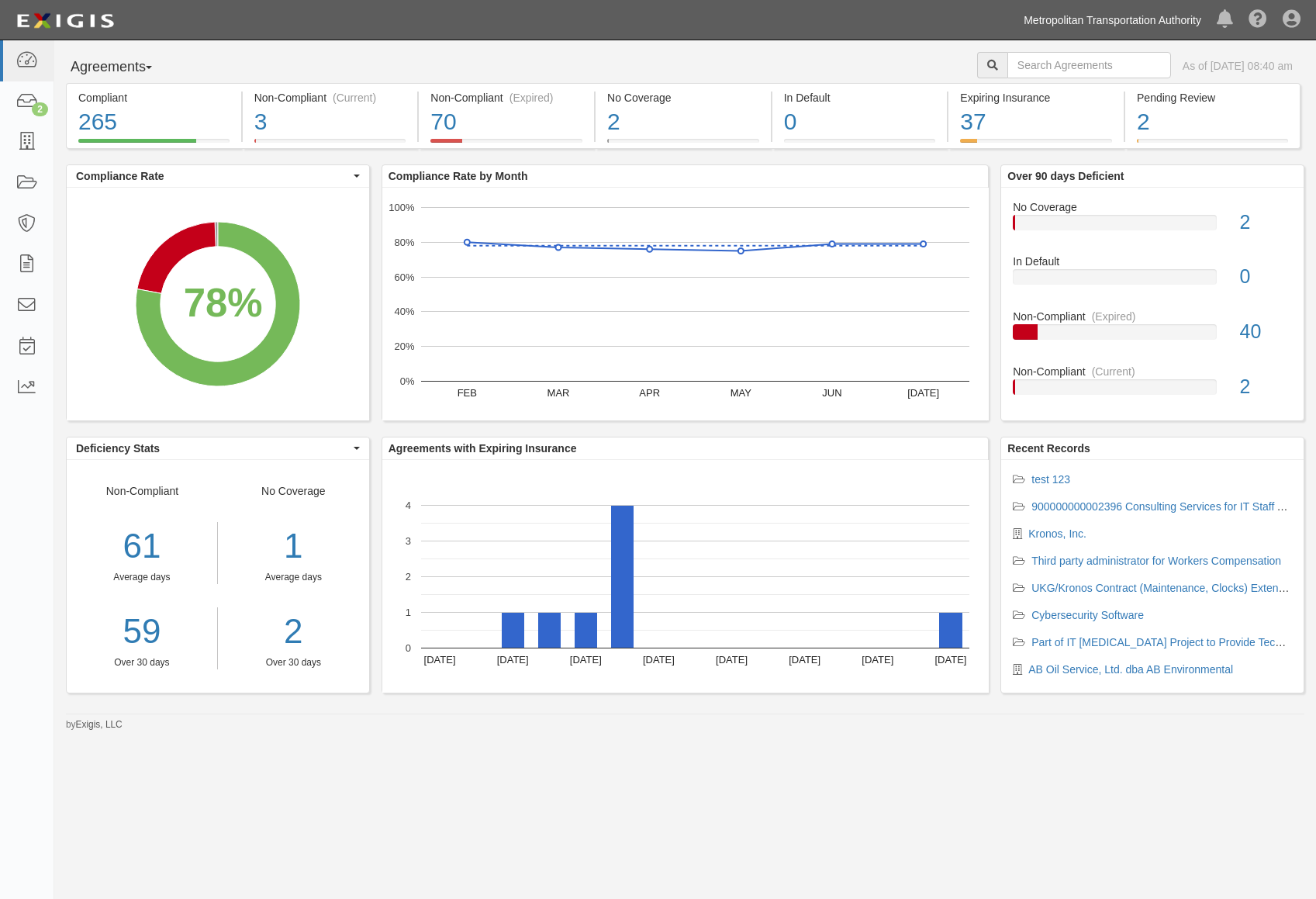
click at [1119, 19] on link "Metropolitan Transportation Authority" at bounding box center [1113, 19] width 193 height 31
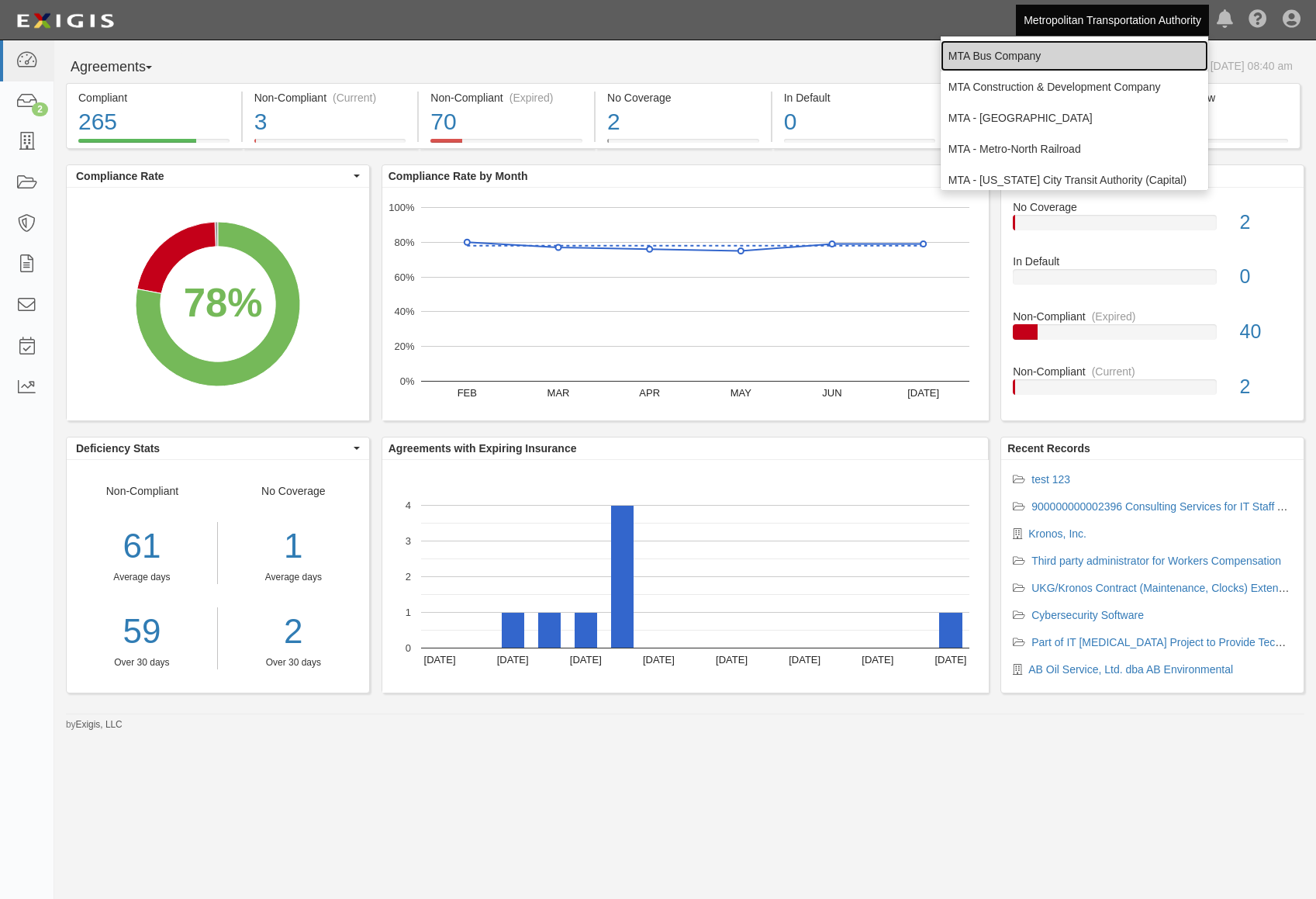
click at [1068, 55] on link "MTA Bus Company" at bounding box center [1074, 56] width 268 height 31
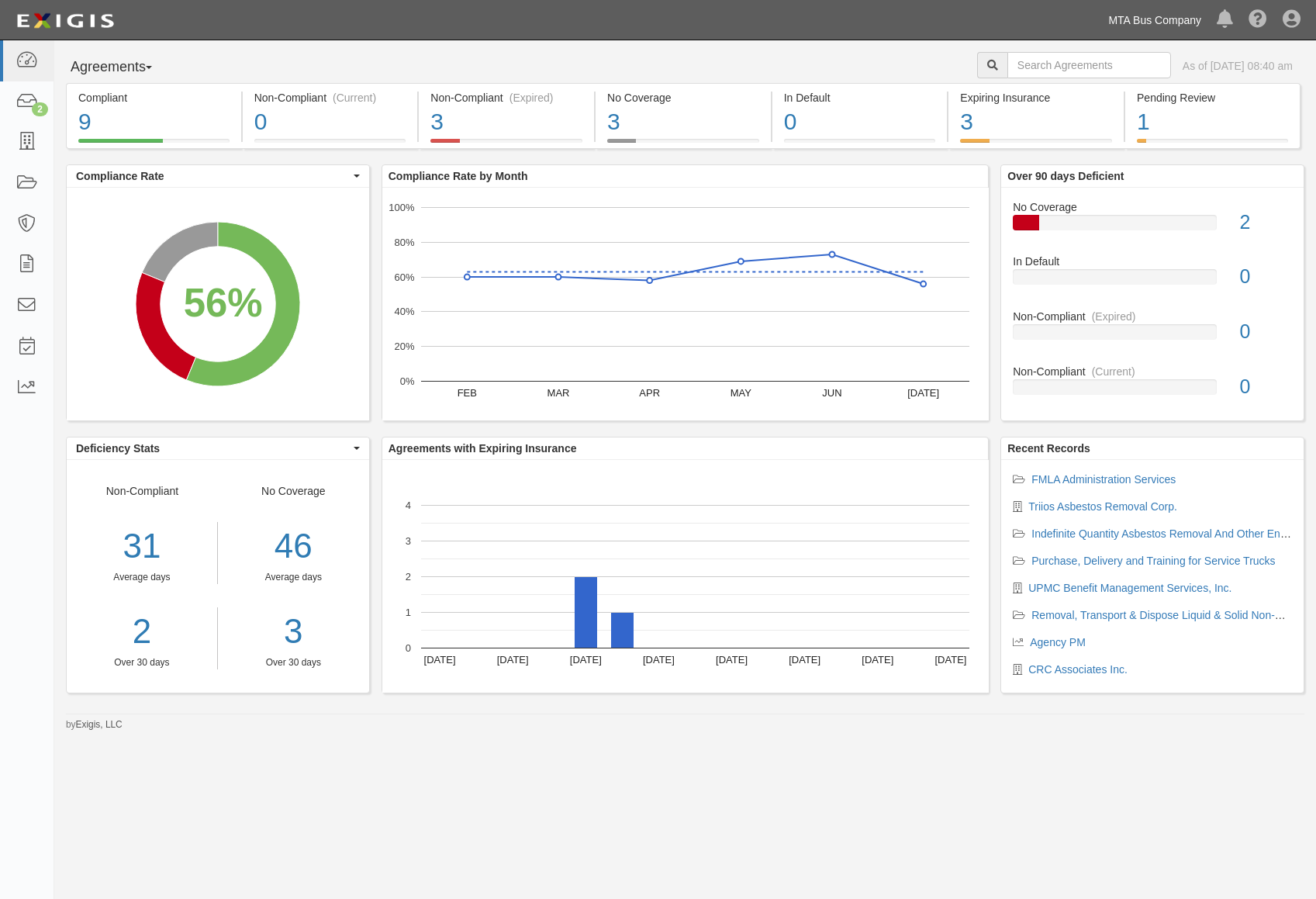
click at [1149, 15] on link "MTA Bus Company" at bounding box center [1154, 19] width 109 height 31
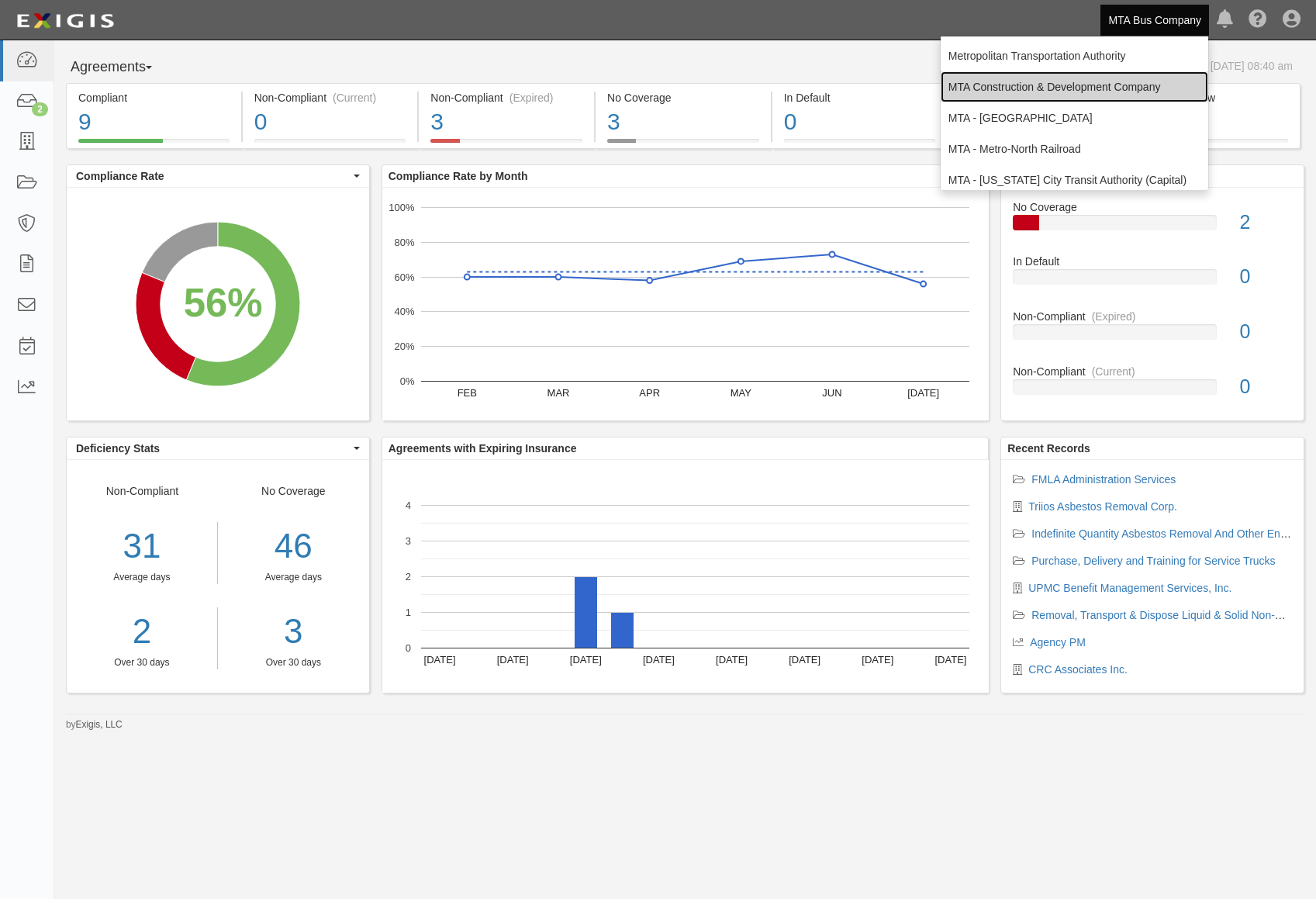
click at [1100, 87] on link "MTA Construction & Development Company" at bounding box center [1074, 87] width 268 height 31
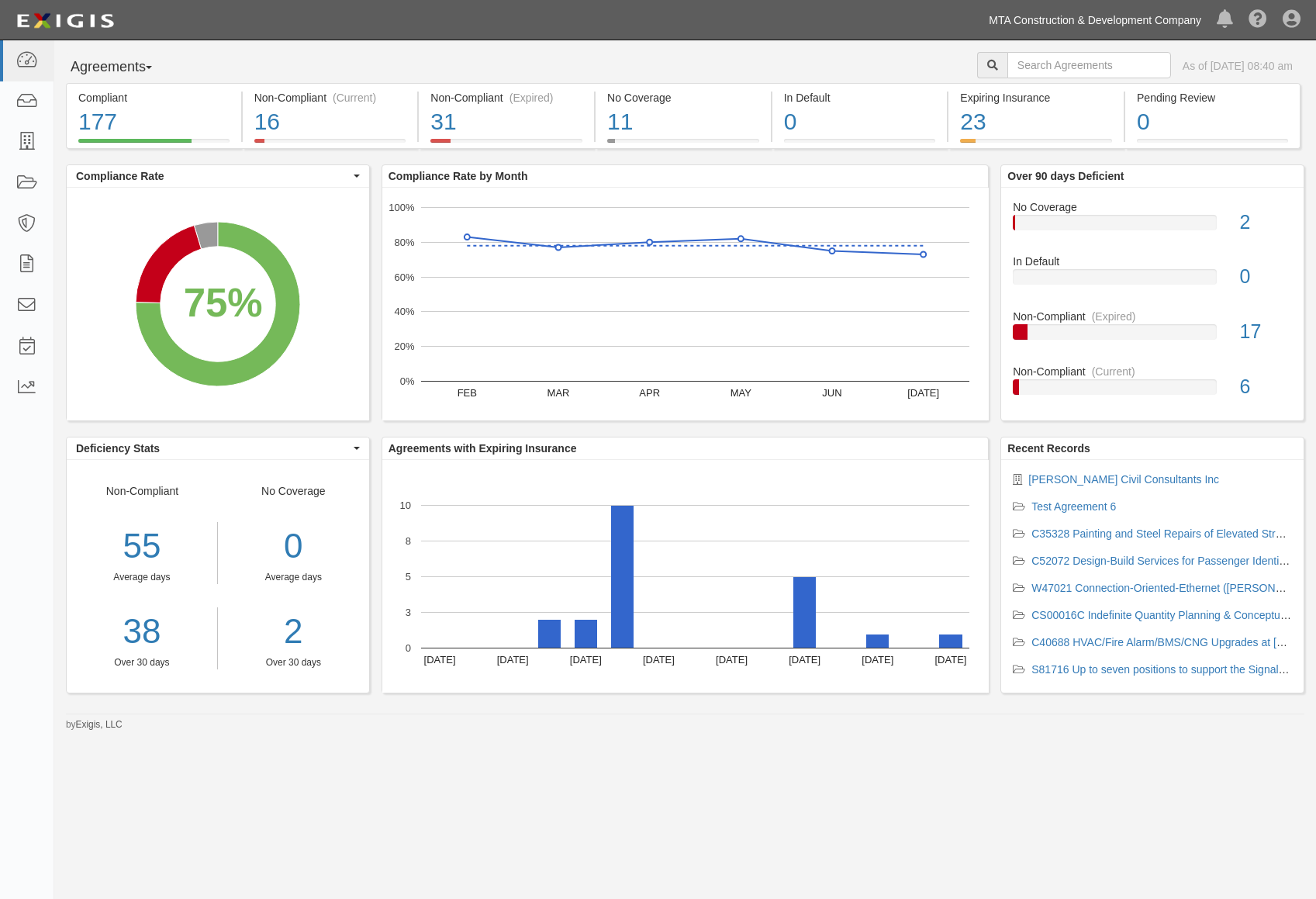
click at [1151, 22] on link "MTA Construction & Development Company" at bounding box center [1095, 19] width 228 height 31
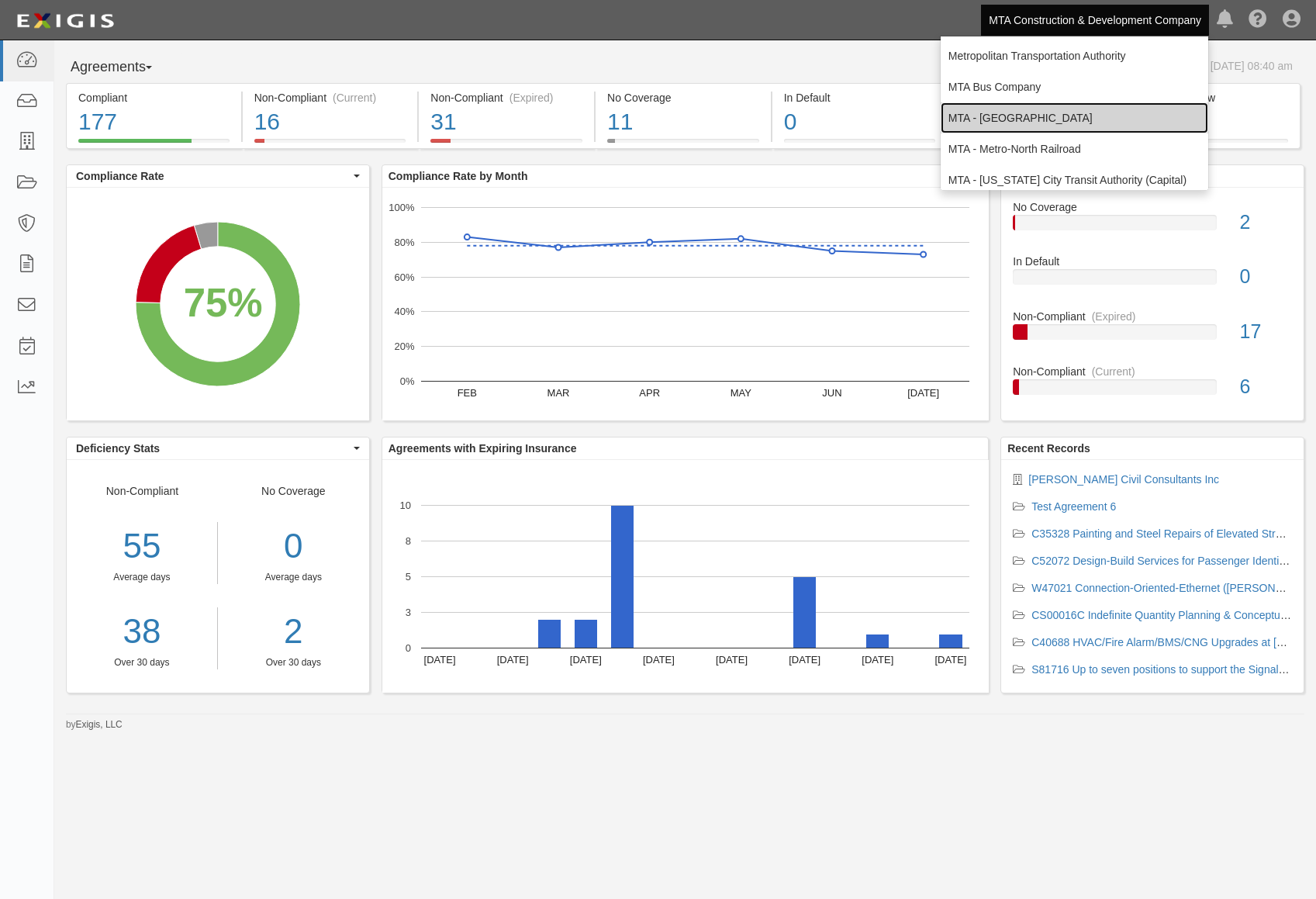
click at [1049, 110] on link "MTA - [GEOGRAPHIC_DATA]" at bounding box center [1074, 117] width 268 height 31
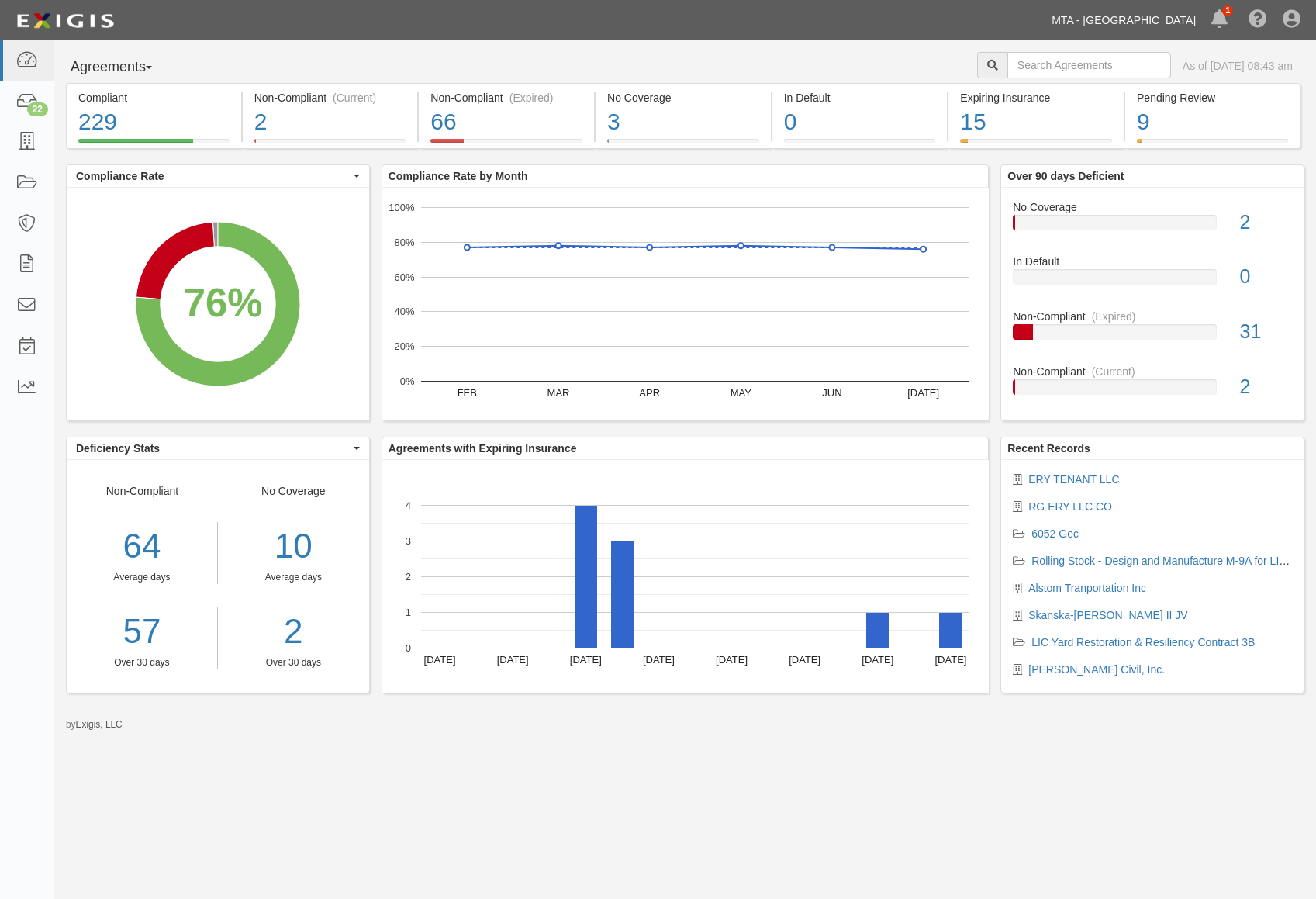
click at [1093, 11] on link "MTA - [GEOGRAPHIC_DATA]" at bounding box center [1123, 19] width 160 height 31
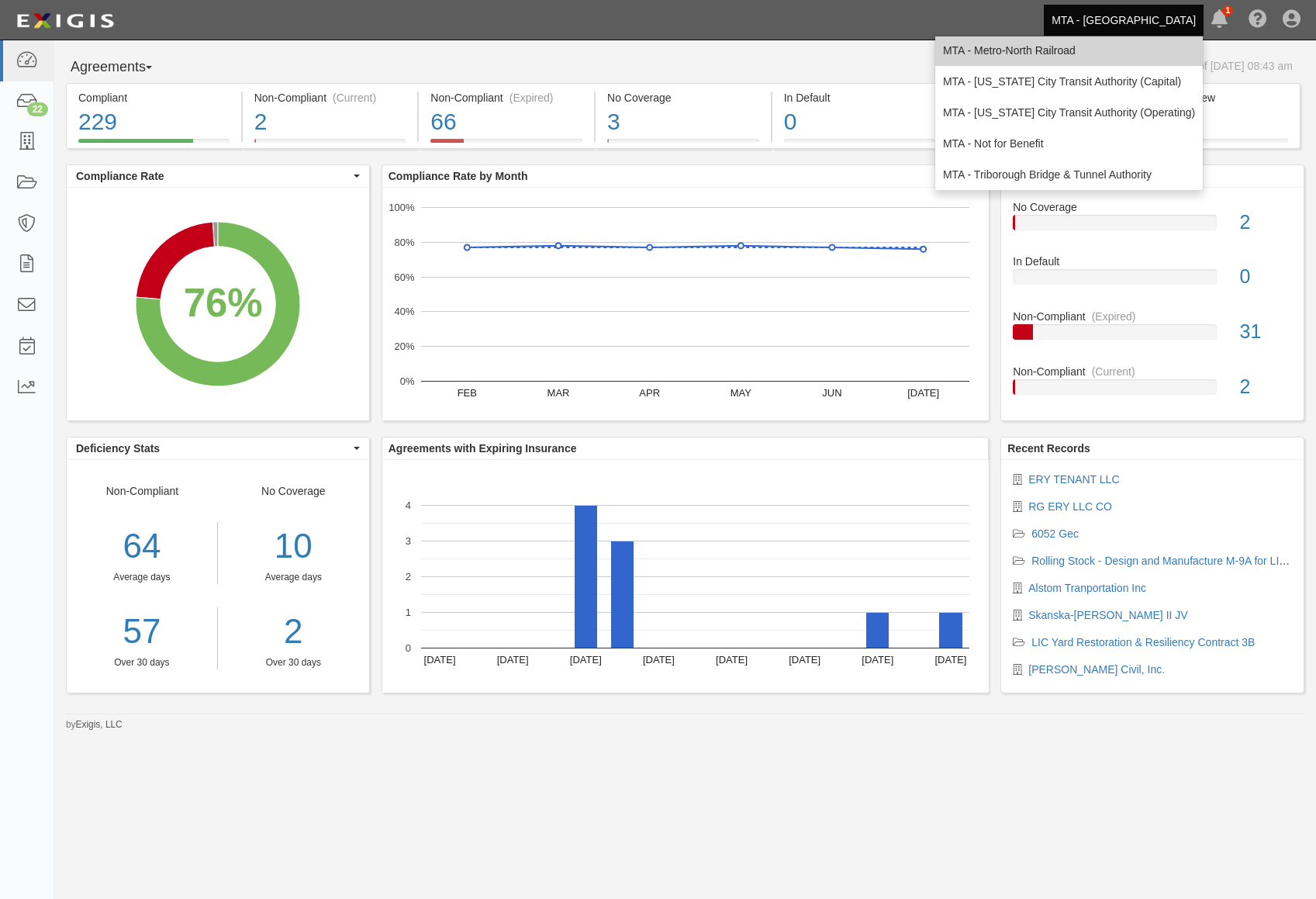
scroll to position [102, 0]
click at [1089, 54] on link "MTA - Metro-North Railroad" at bounding box center [1069, 46] width 268 height 31
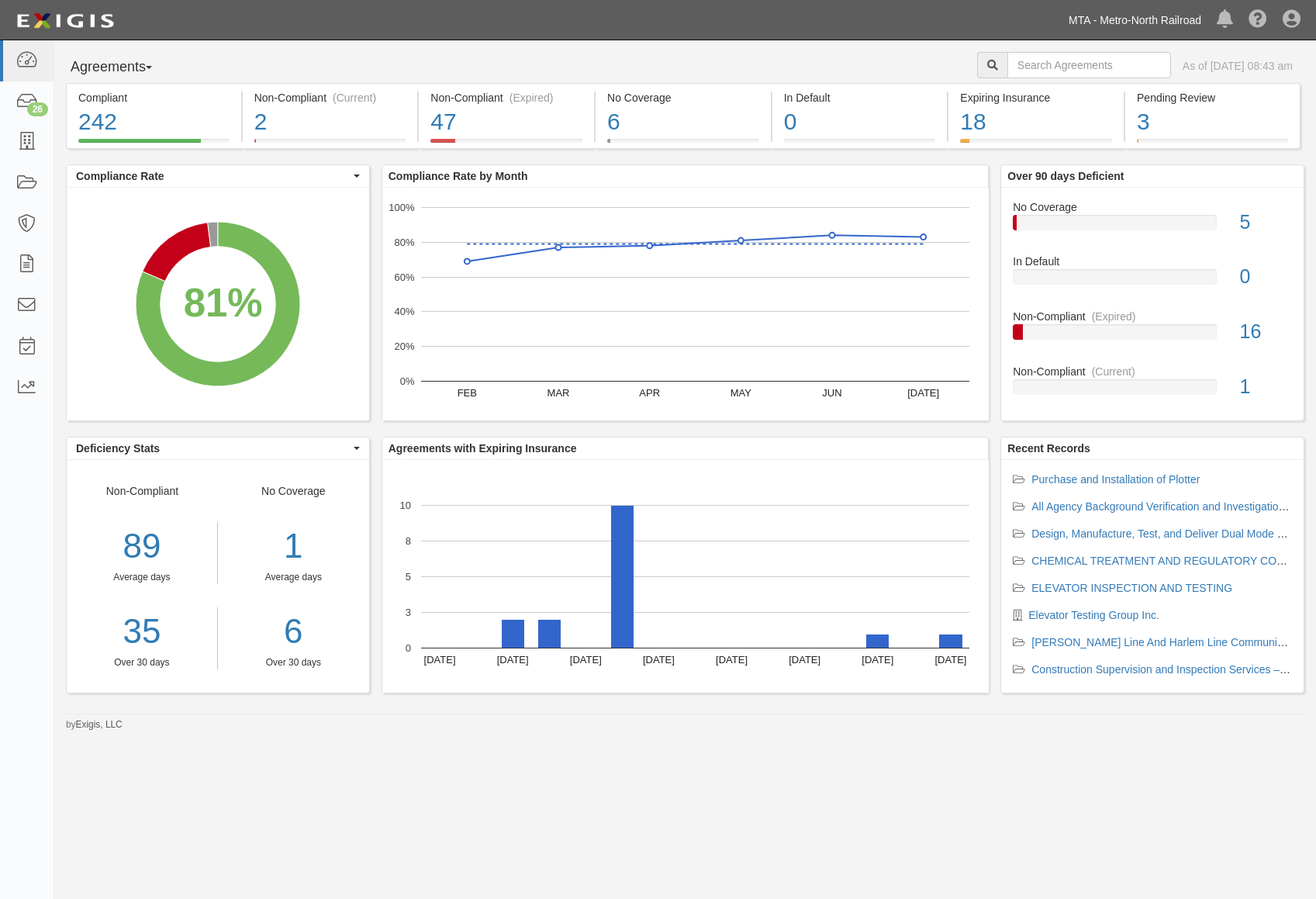
click at [1165, 28] on link "MTA - Metro-North Railroad" at bounding box center [1136, 19] width 148 height 31
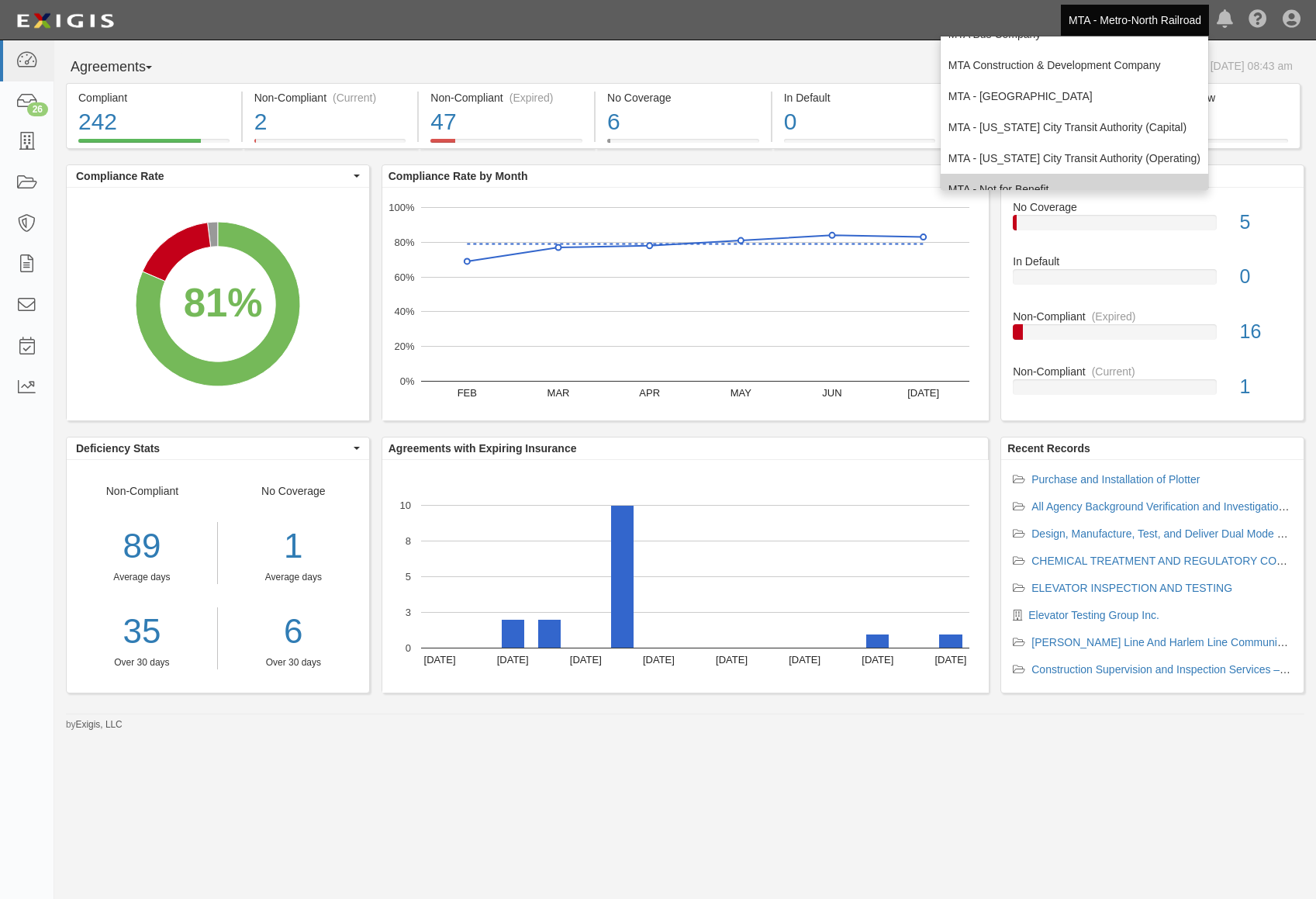
scroll to position [102, 0]
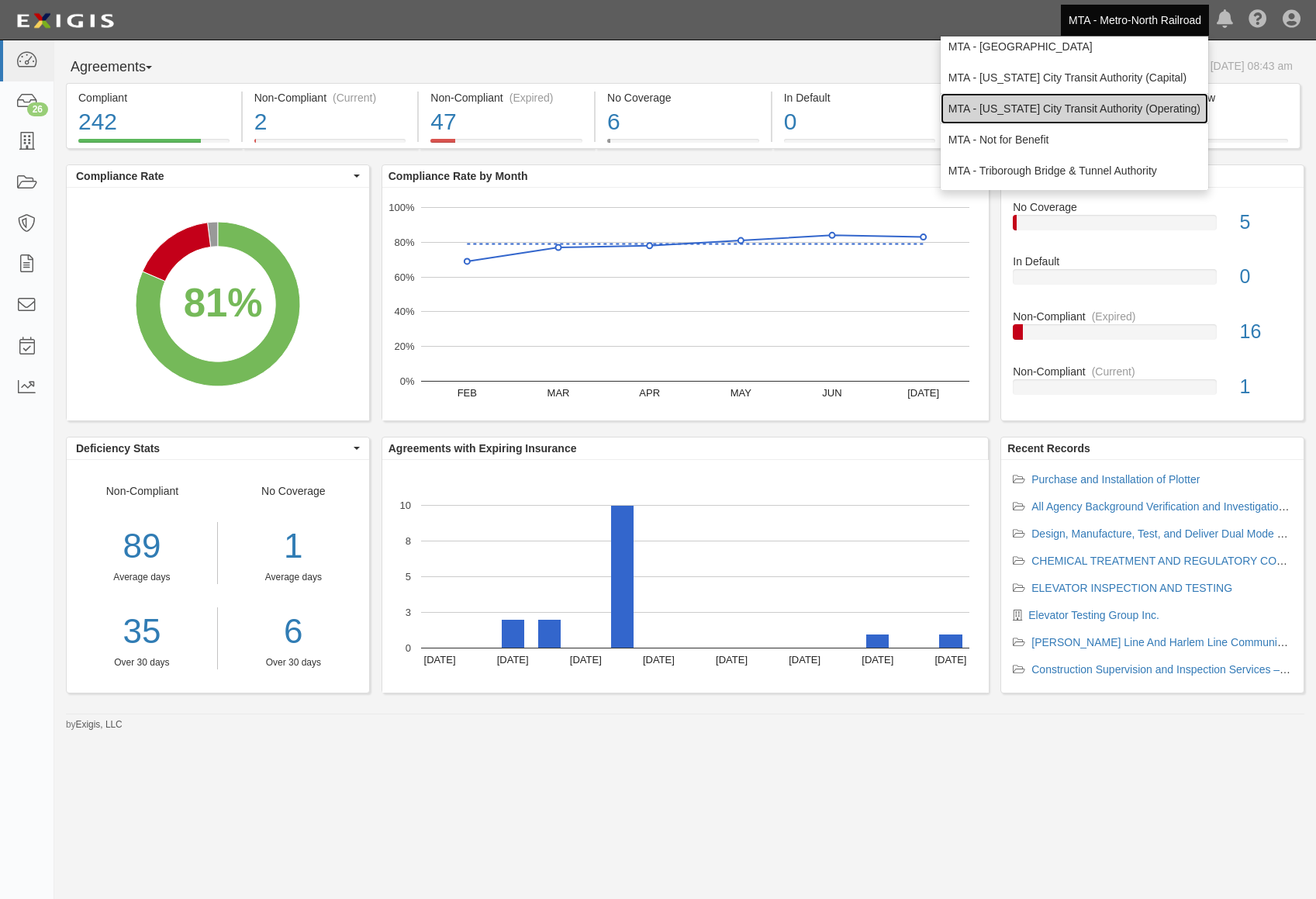
click at [1125, 111] on link "MTA - [US_STATE] City Transit Authority (Operating)" at bounding box center [1074, 108] width 268 height 31
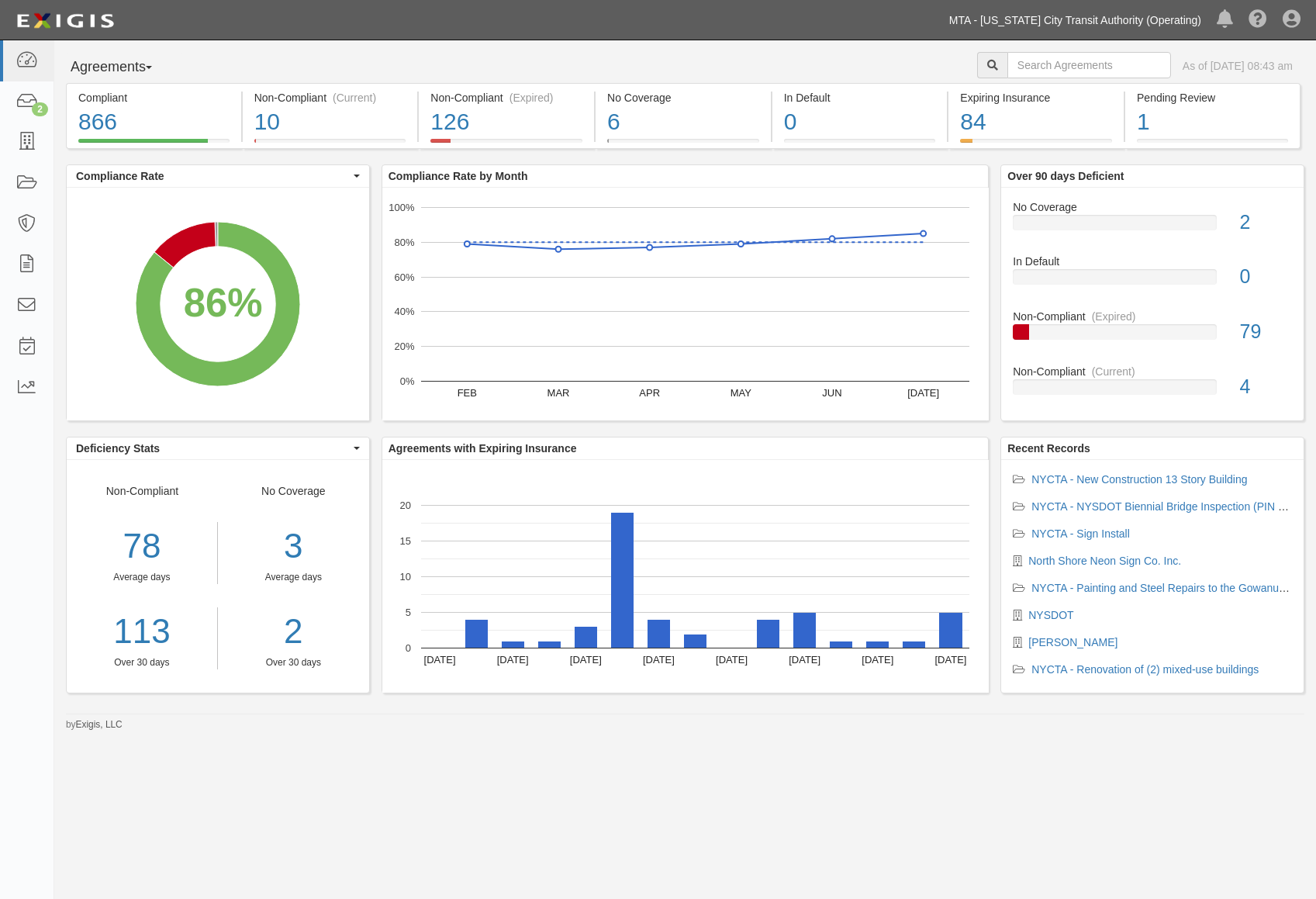
click at [1077, 22] on link "MTA - [US_STATE] City Transit Authority (Operating)" at bounding box center [1075, 19] width 268 height 31
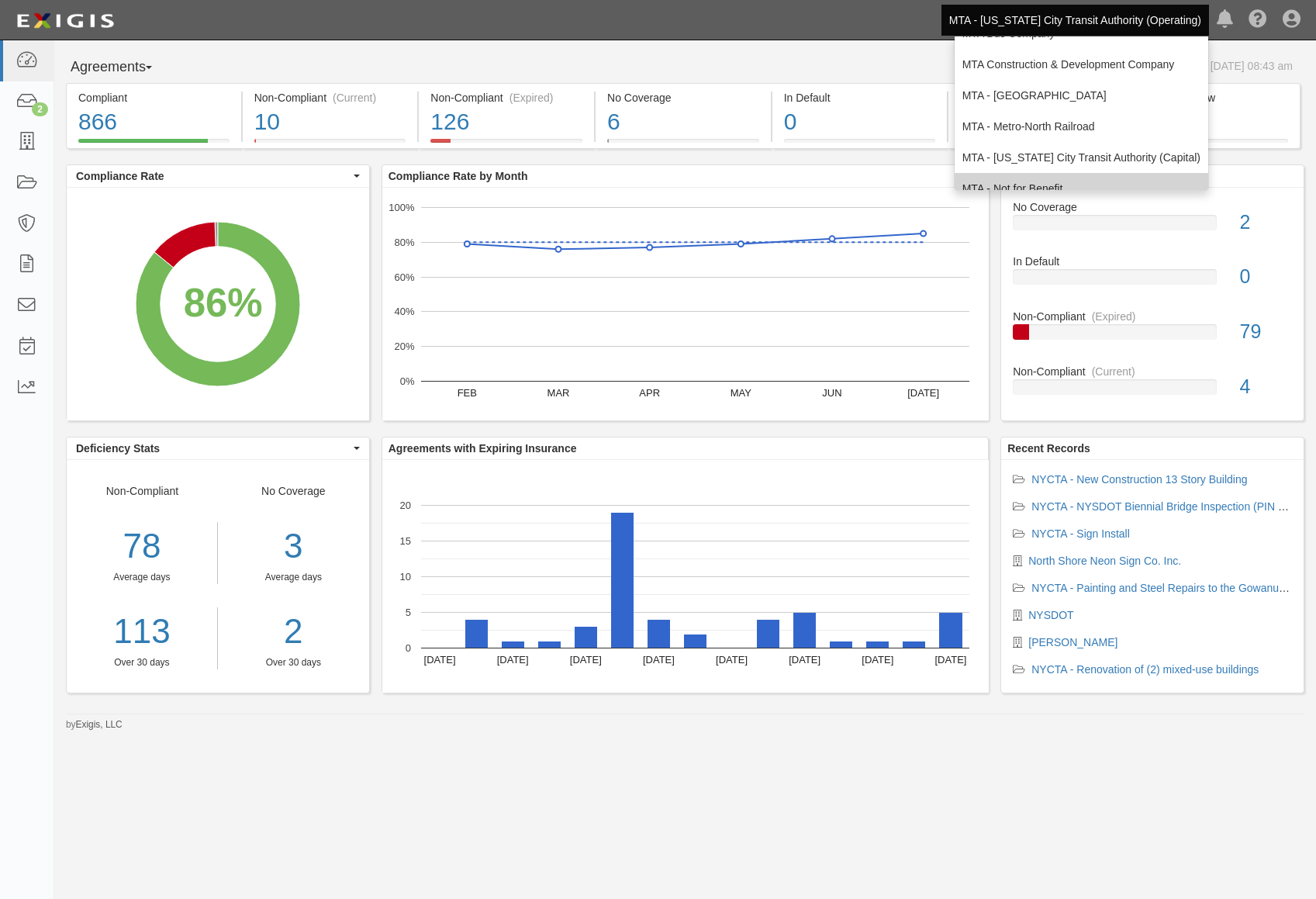
scroll to position [102, 0]
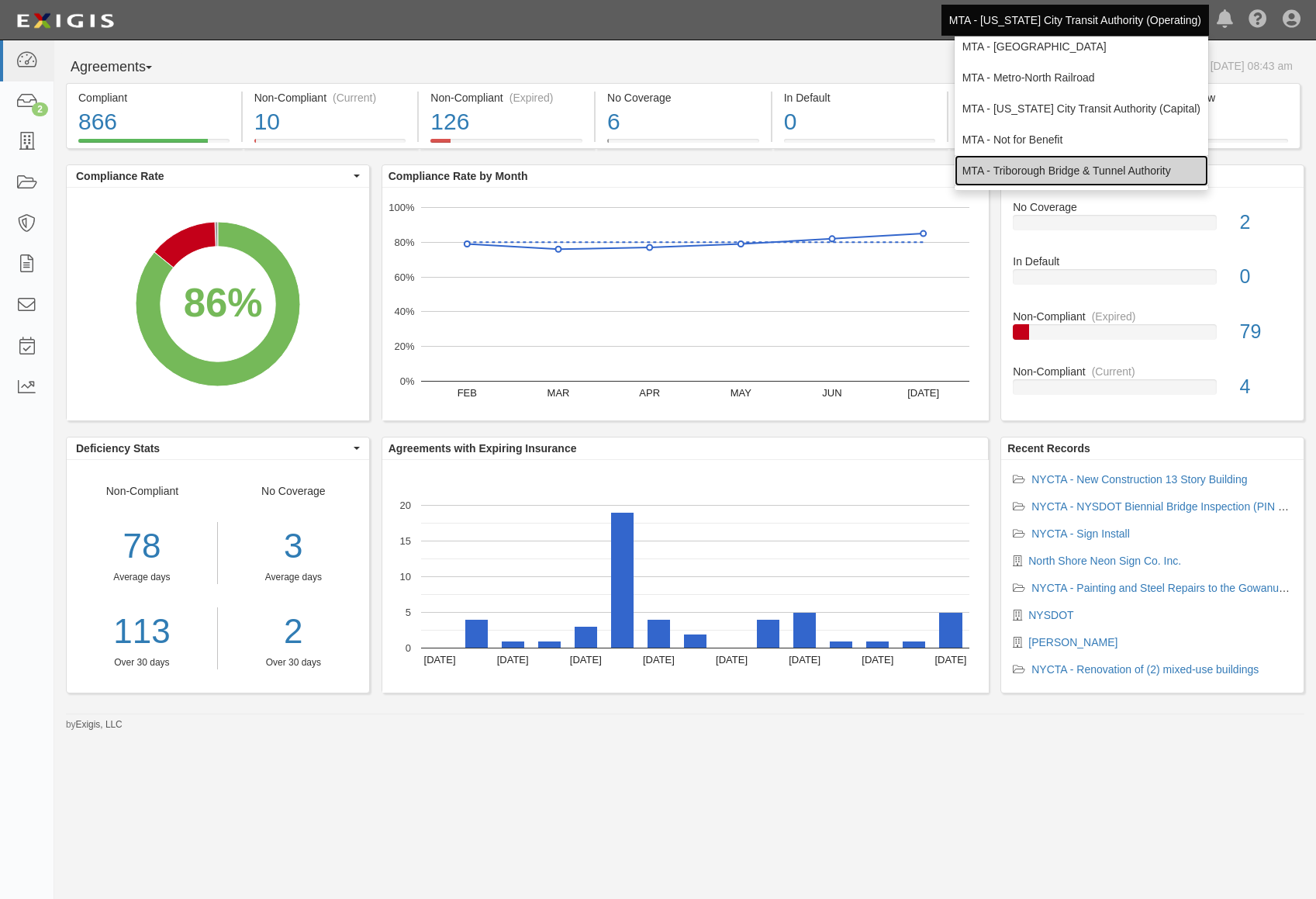
click at [1069, 169] on link "MTA - Triborough Bridge & Tunnel Authority" at bounding box center [1081, 170] width 253 height 31
